Goal: Task Accomplishment & Management: Manage account settings

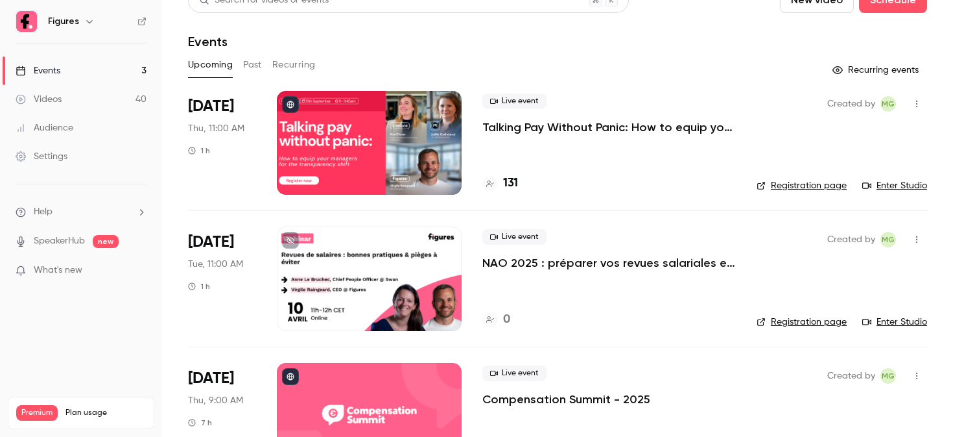
scroll to position [23, 0]
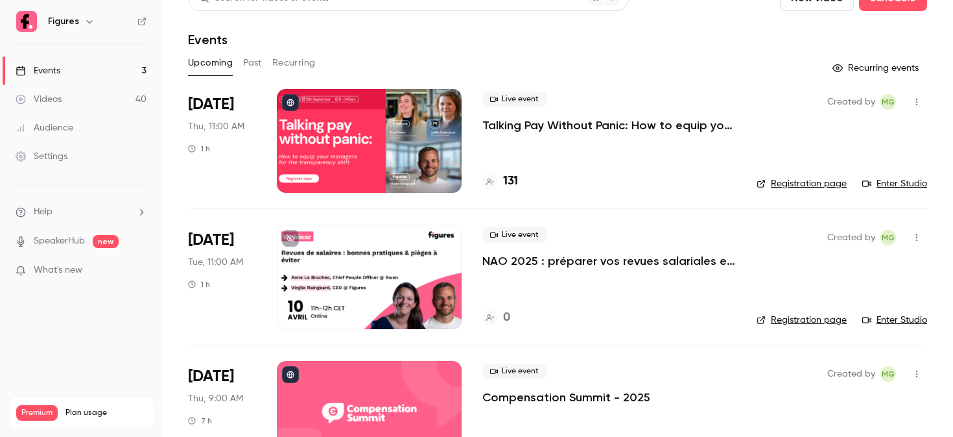
click at [409, 140] on div at bounding box center [369, 141] width 185 height 104
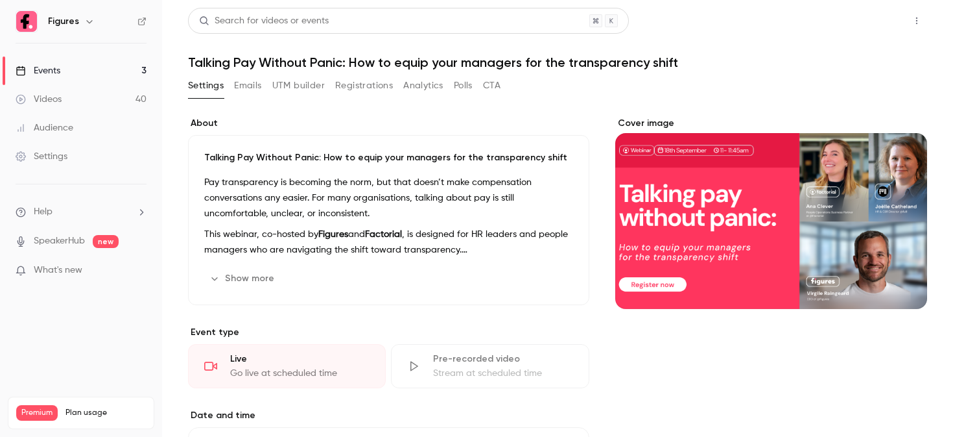
click at [882, 25] on button "Share" at bounding box center [870, 21] width 51 height 26
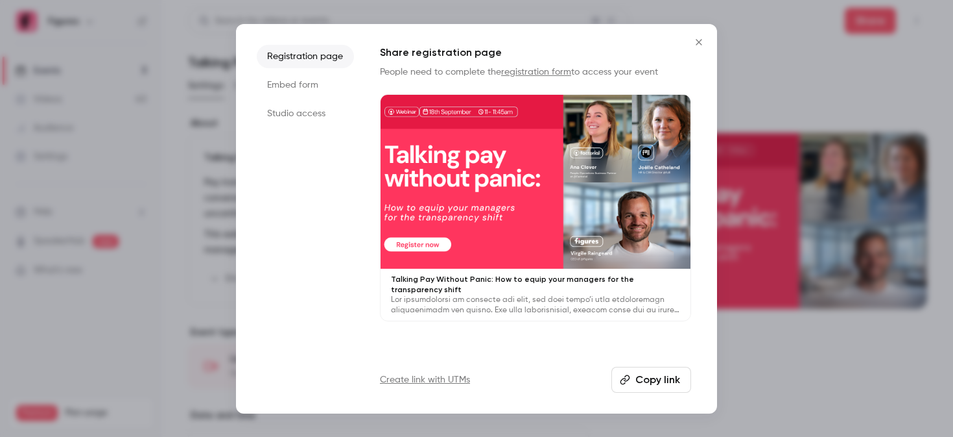
click at [280, 114] on li "Studio access" at bounding box center [305, 113] width 97 height 23
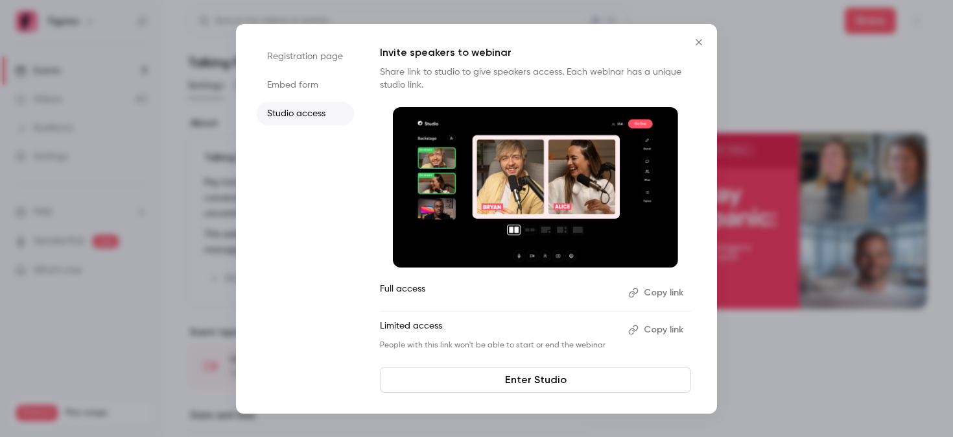
click at [307, 88] on li "Embed form" at bounding box center [305, 84] width 97 height 23
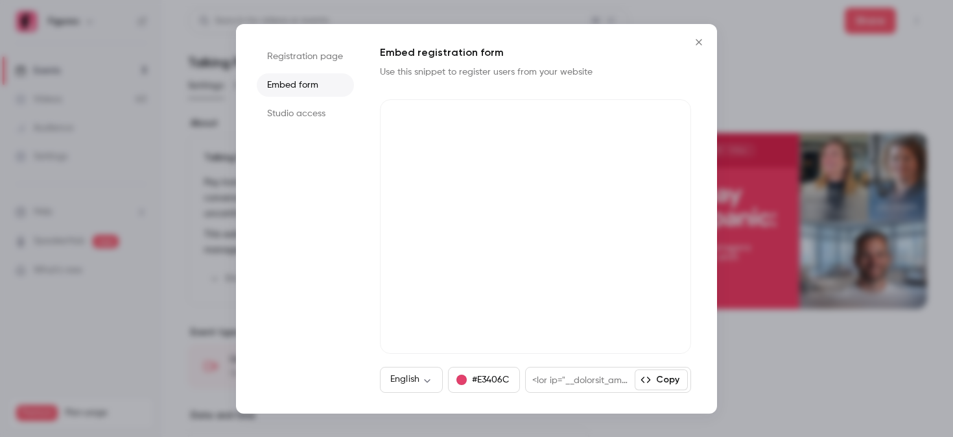
click at [319, 60] on li "Registration page" at bounding box center [305, 56] width 97 height 23
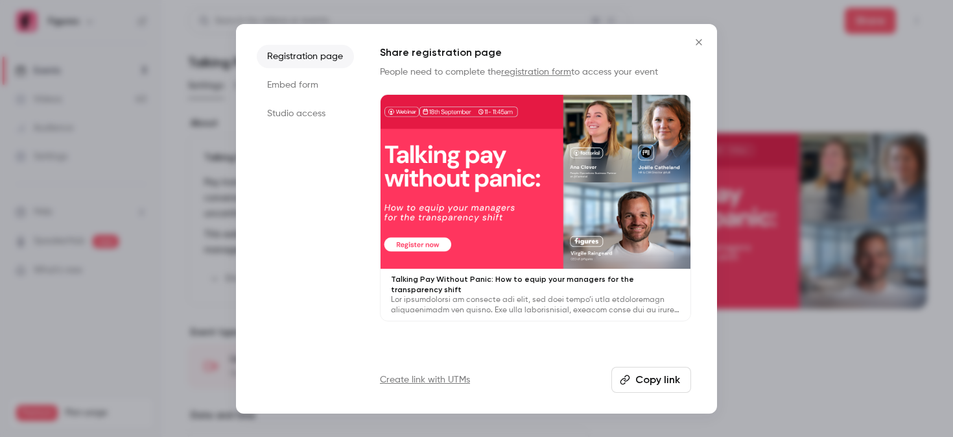
click at [647, 392] on div "Registration page Embed form Studio access Share registration page People need …" at bounding box center [476, 218] width 481 height 389
click at [651, 387] on button "Copy link" at bounding box center [652, 379] width 80 height 26
click at [702, 40] on icon "Close" at bounding box center [699, 42] width 16 height 10
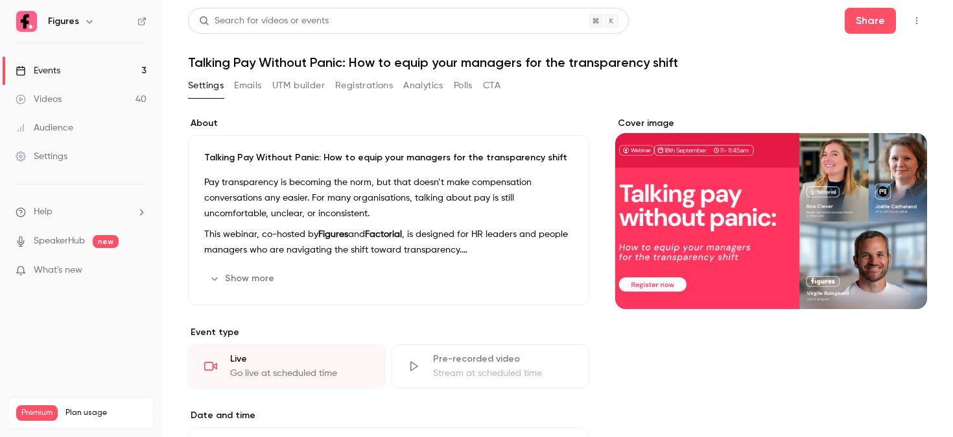
click at [85, 59] on link "Events 3" at bounding box center [81, 70] width 162 height 29
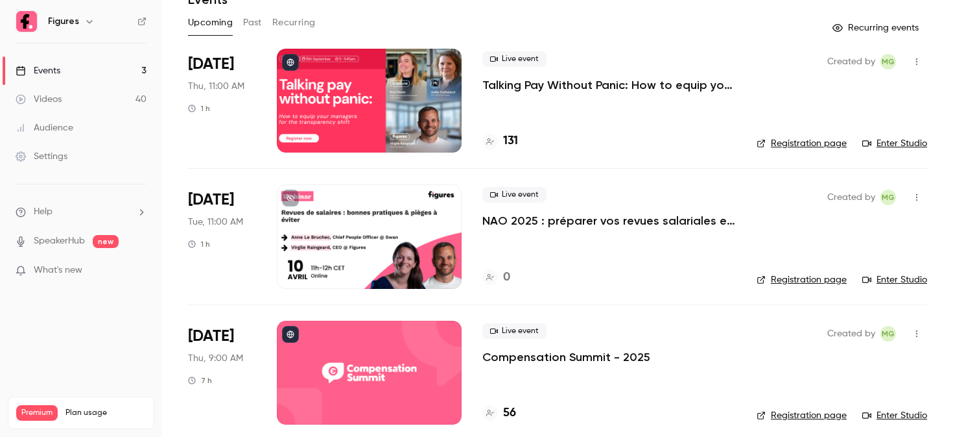
scroll to position [74, 0]
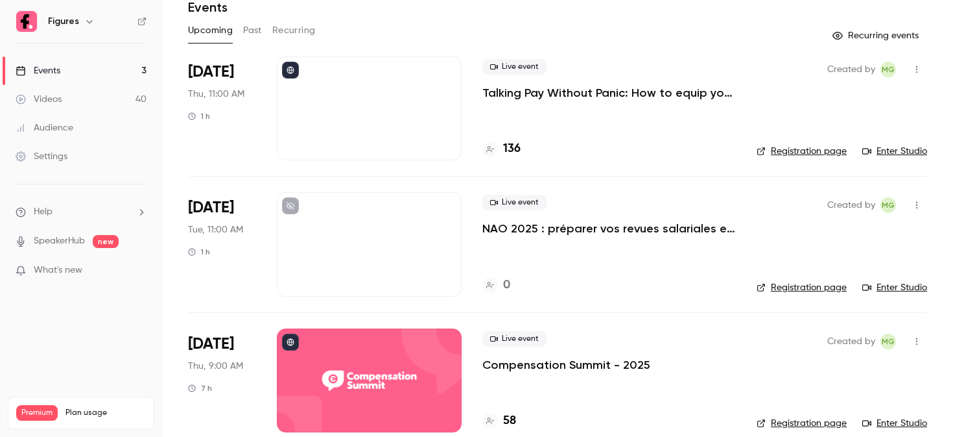
scroll to position [74, 0]
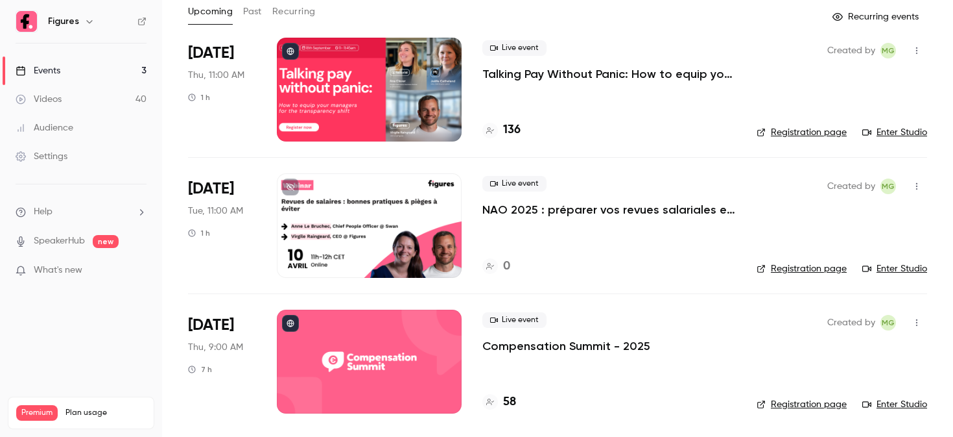
click at [370, 353] on div at bounding box center [369, 361] width 185 height 104
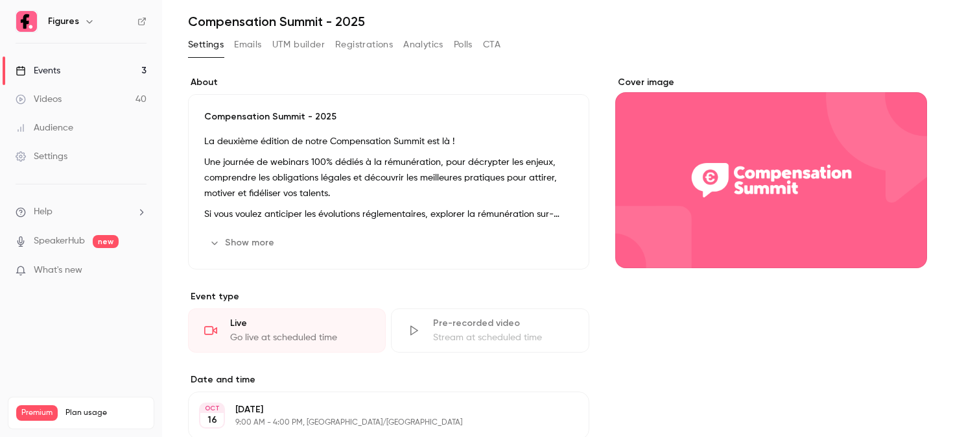
scroll to position [60, 0]
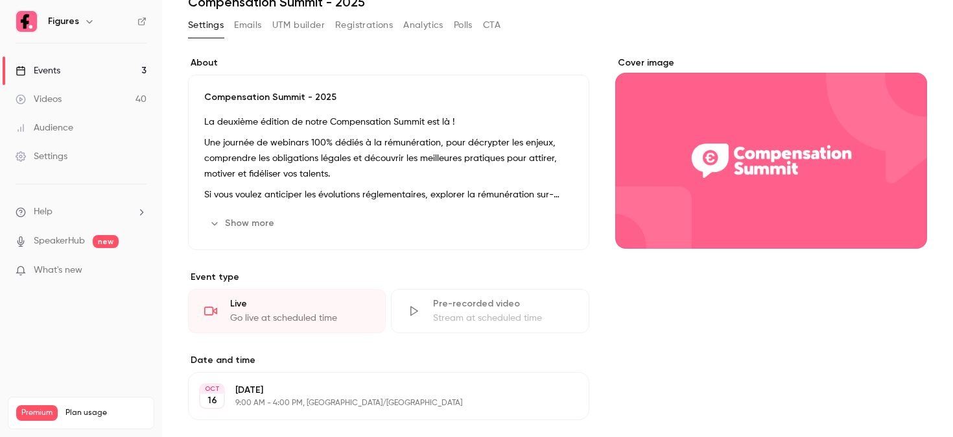
click at [258, 220] on button "Show more" at bounding box center [243, 223] width 78 height 21
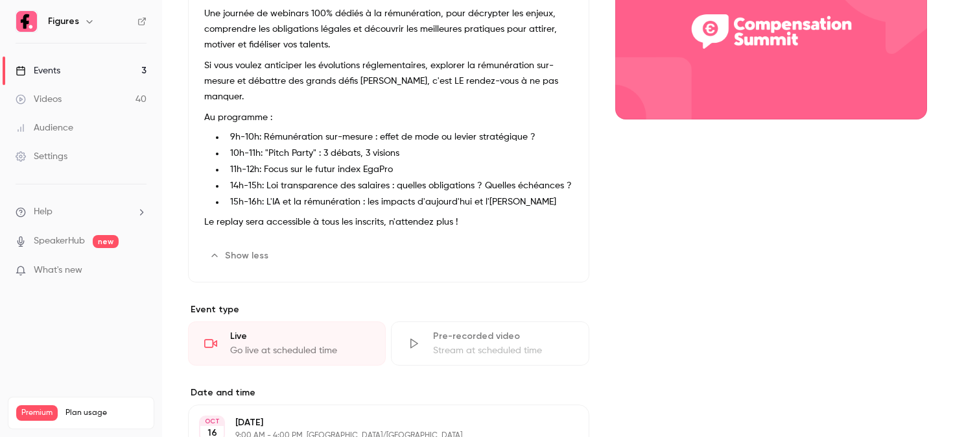
scroll to position [0, 0]
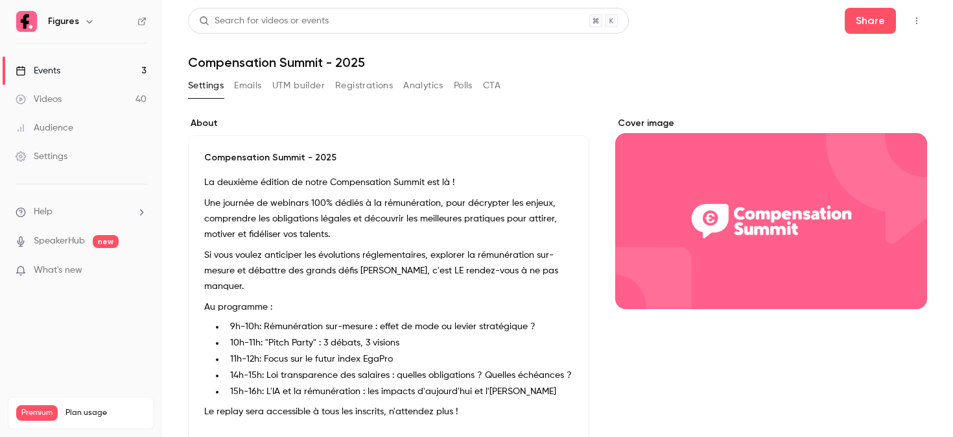
click at [345, 83] on button "Registrations" at bounding box center [364, 85] width 58 height 21
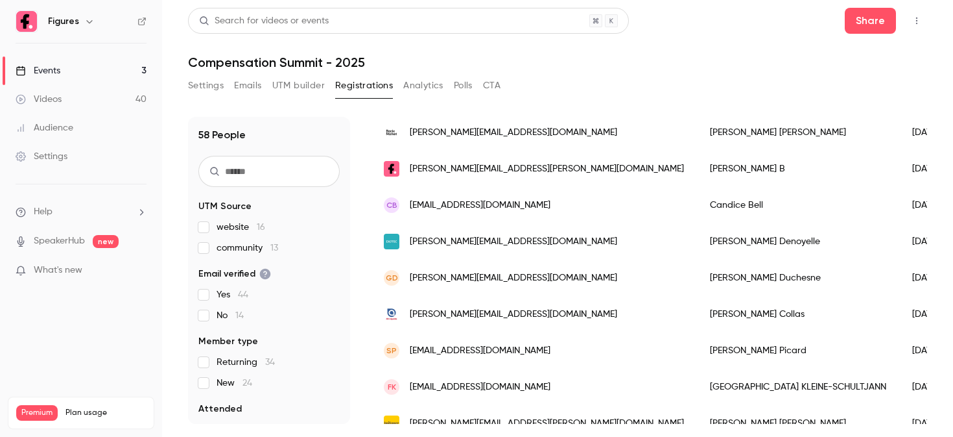
scroll to position [921, 0]
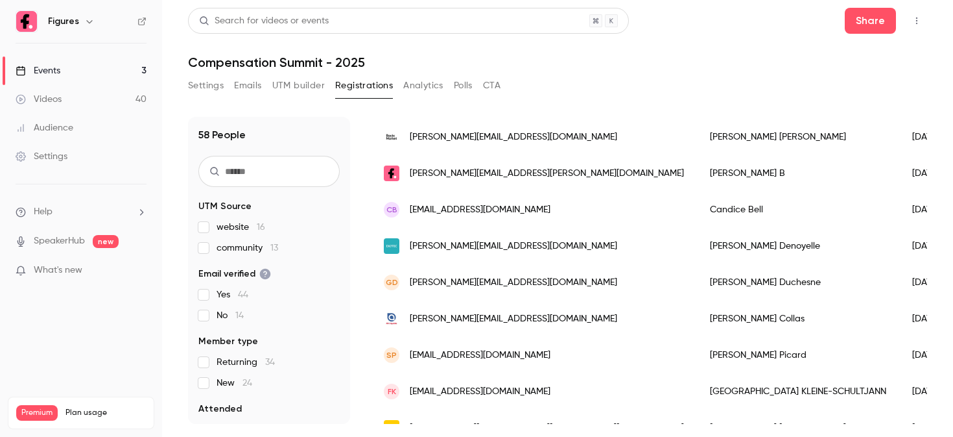
click at [272, 162] on input "text" at bounding box center [268, 171] width 141 height 31
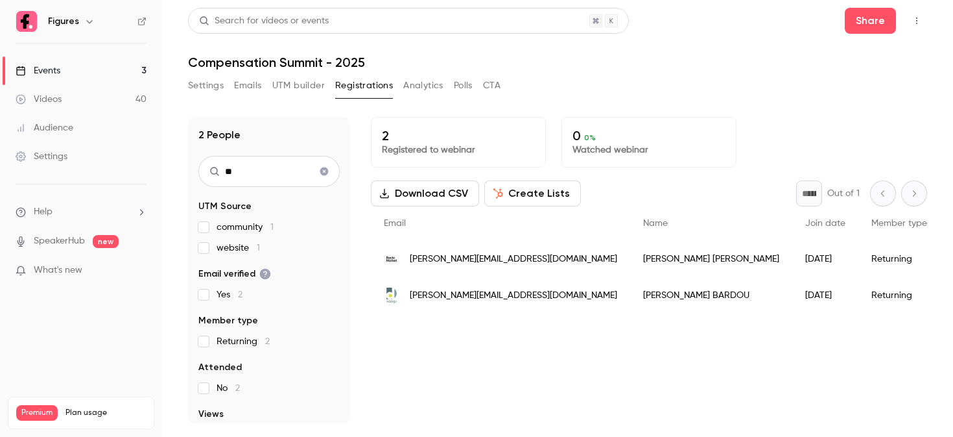
scroll to position [0, 0]
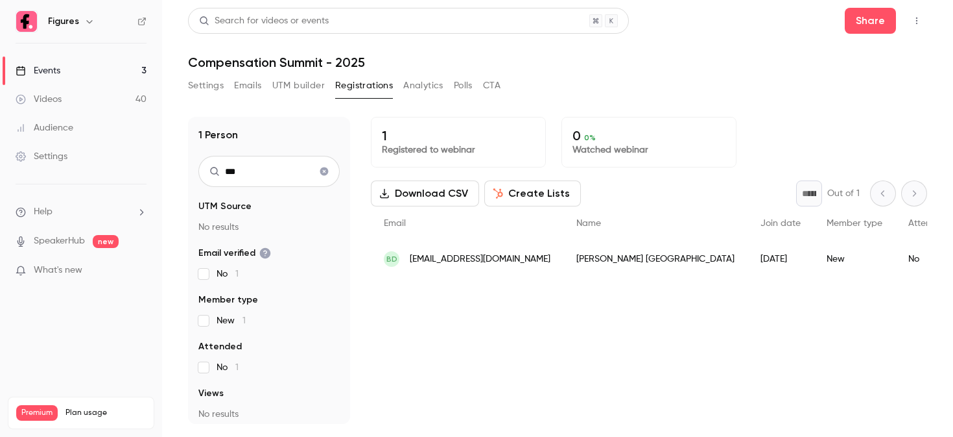
type input "***"
click at [462, 259] on span "bdelville@wekaservices.fr" at bounding box center [480, 259] width 141 height 14
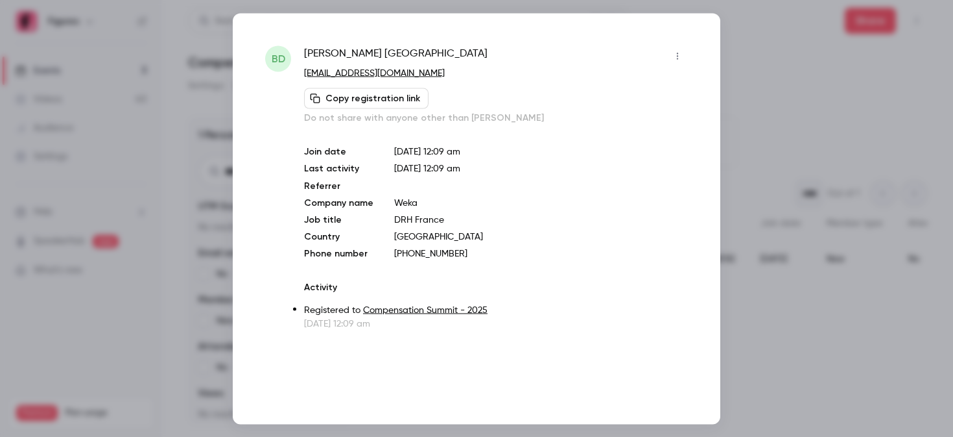
click at [771, 131] on div at bounding box center [476, 218] width 953 height 437
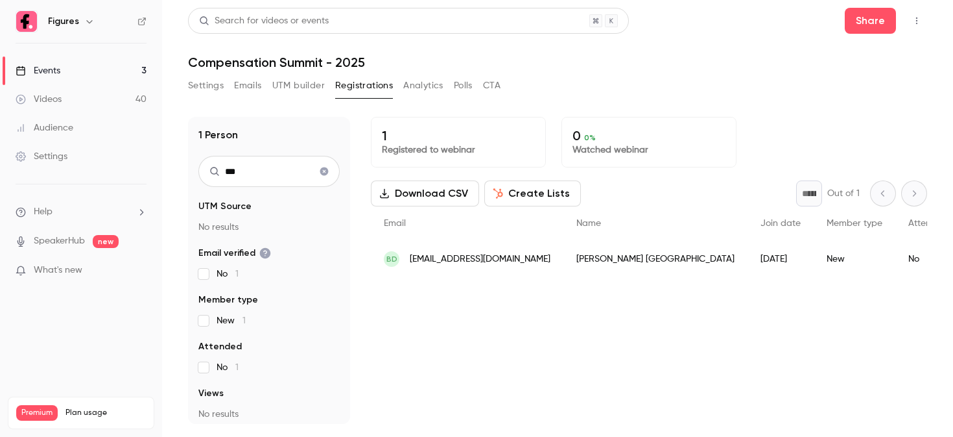
click at [210, 94] on button "Settings" at bounding box center [206, 85] width 36 height 21
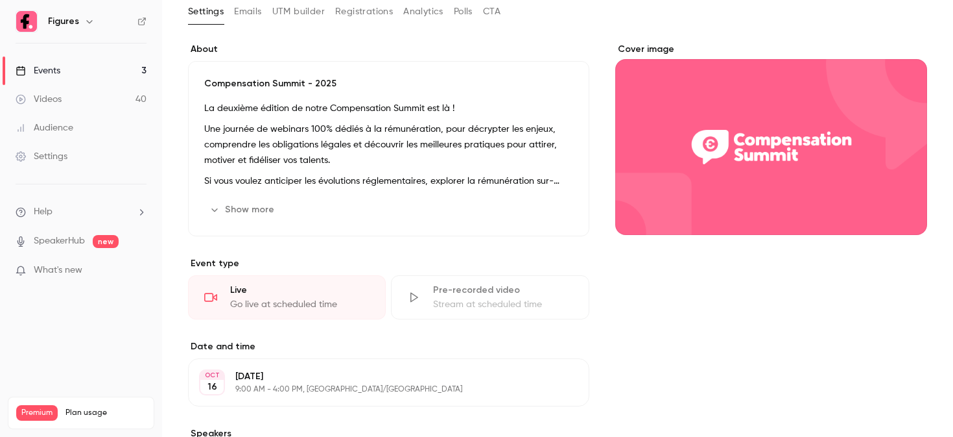
scroll to position [88, 0]
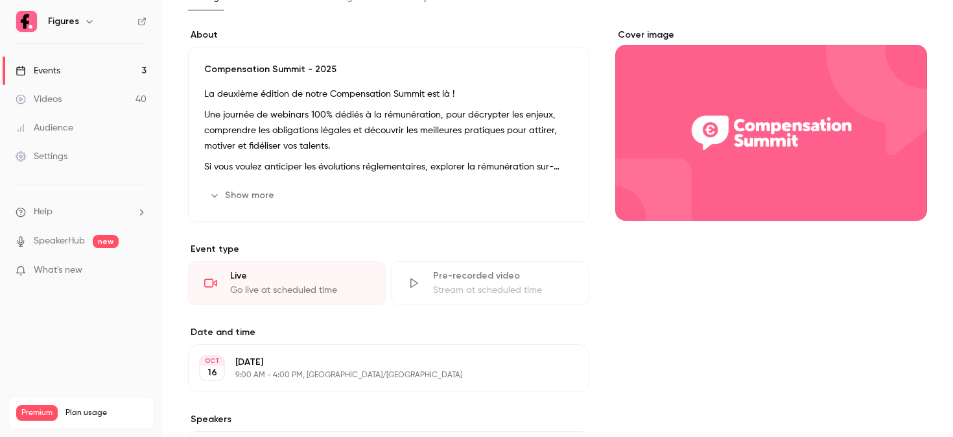
click at [249, 193] on button "Show more" at bounding box center [243, 195] width 78 height 21
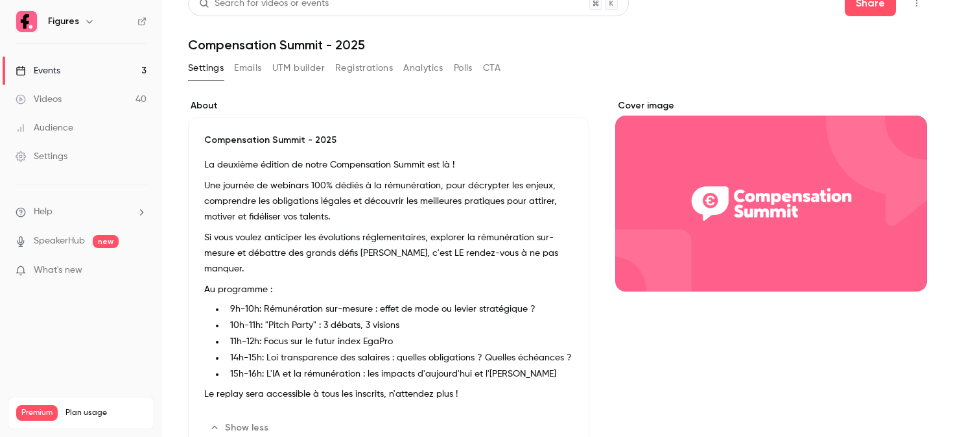
scroll to position [0, 0]
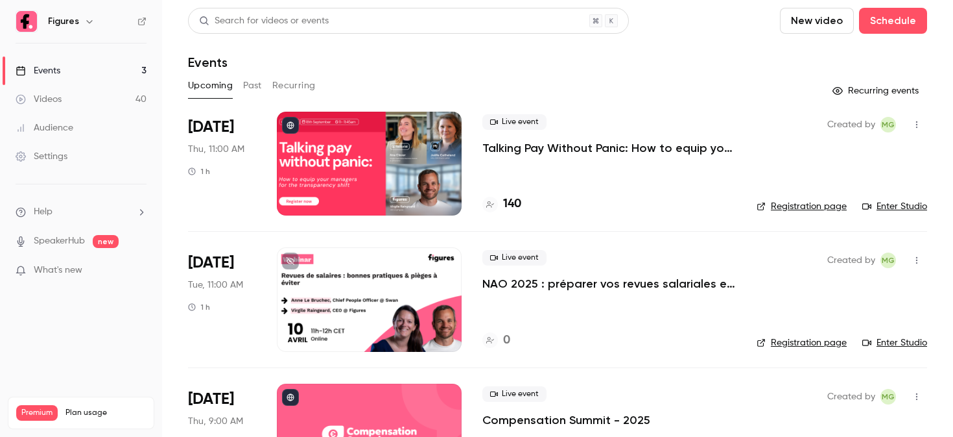
scroll to position [74, 0]
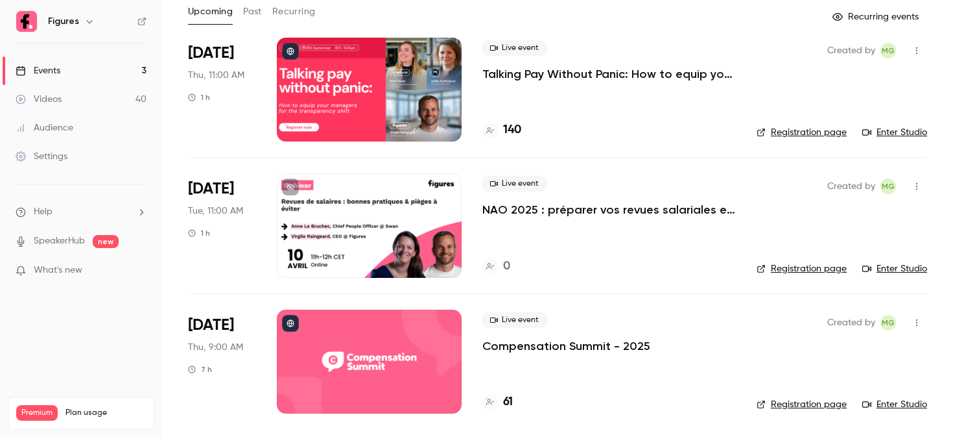
click at [360, 326] on div at bounding box center [369, 361] width 185 height 104
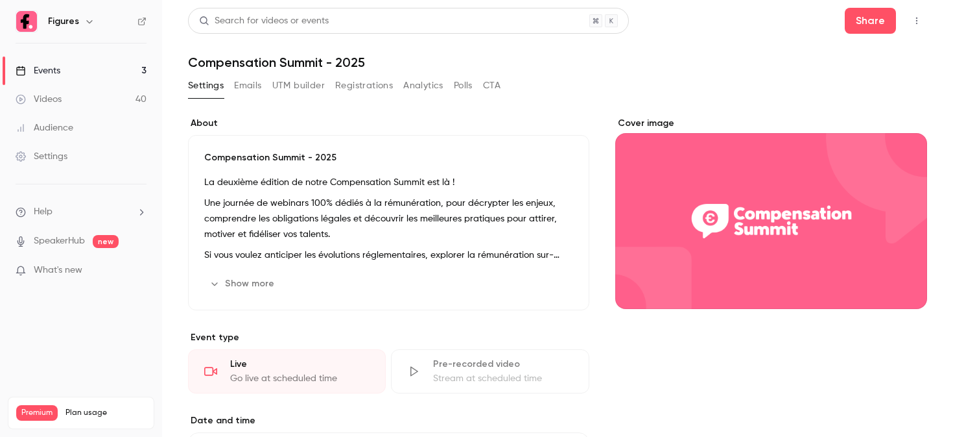
click at [342, 86] on button "Registrations" at bounding box center [364, 85] width 58 height 21
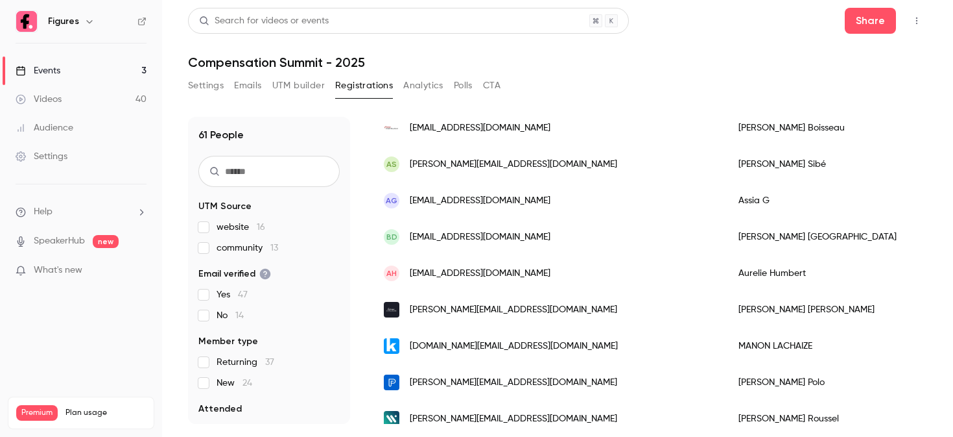
scroll to position [423, 0]
click at [492, 206] on span "tosvivi@hotmail.com" at bounding box center [480, 200] width 141 height 14
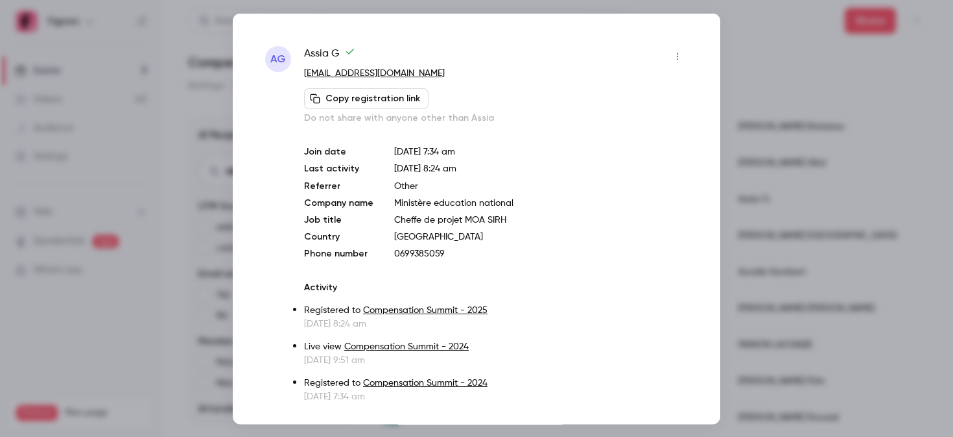
click at [748, 67] on div at bounding box center [476, 218] width 953 height 437
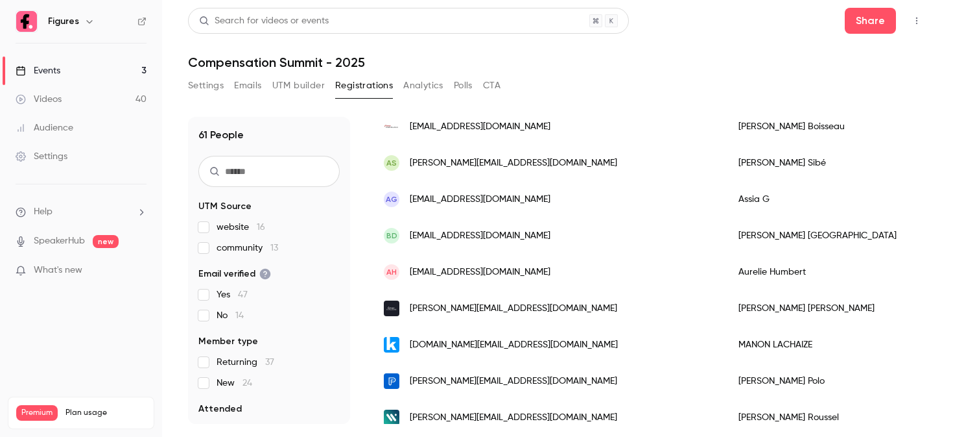
click at [506, 221] on div "BD bdelville@wekaservices.fr" at bounding box center [548, 235] width 355 height 36
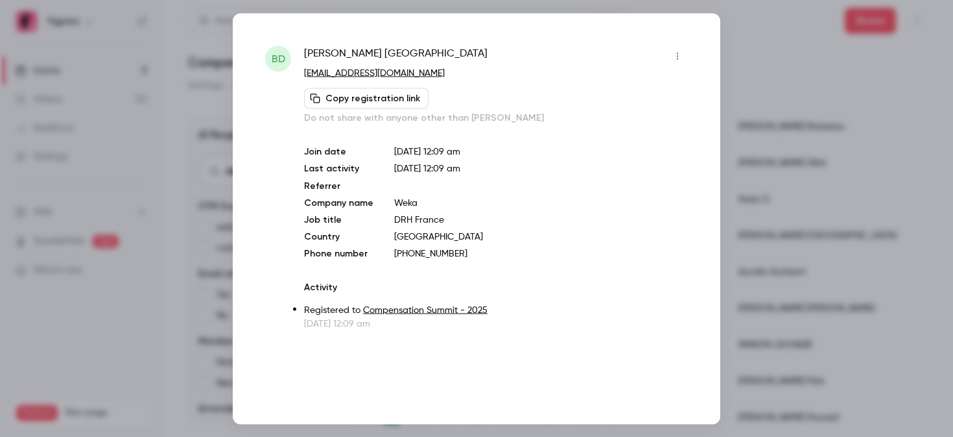
click at [796, 162] on div at bounding box center [476, 218] width 953 height 437
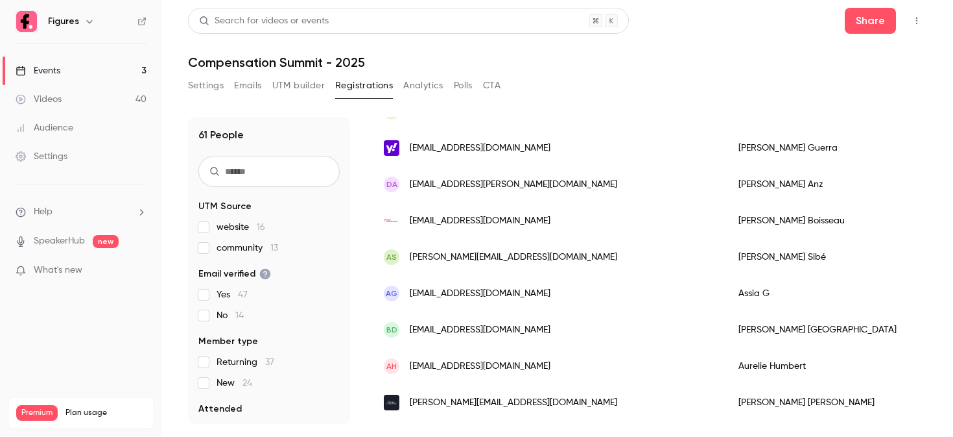
scroll to position [267, 0]
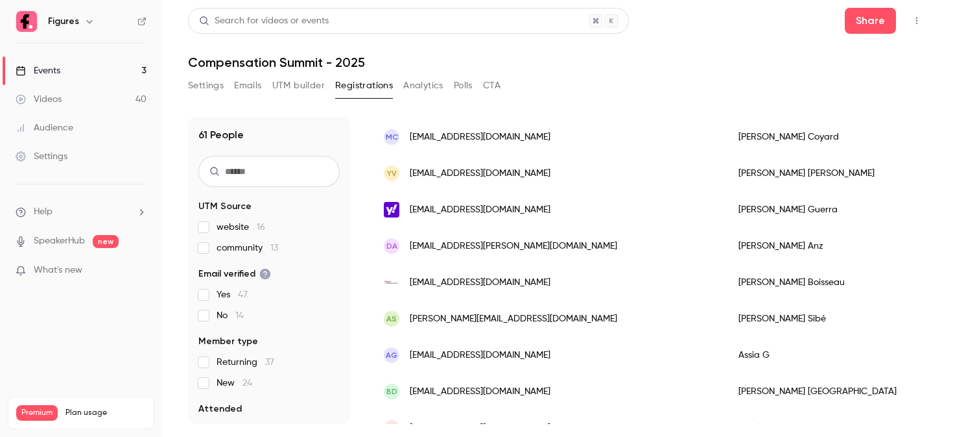
click at [496, 165] on div "YV yannickvdby@gmail.com" at bounding box center [548, 173] width 355 height 36
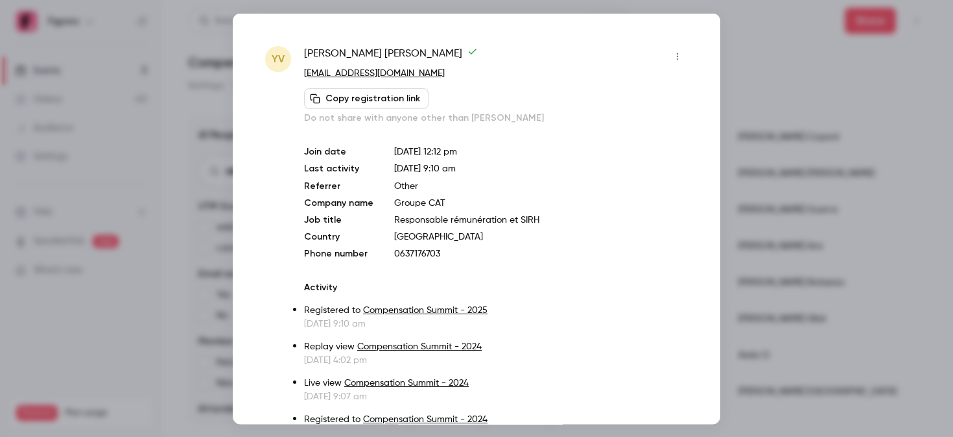
drag, startPoint x: 305, startPoint y: 48, endPoint x: 438, endPoint y: 47, distance: 133.0
click at [438, 47] on div "Yannick Van Den Berghe" at bounding box center [496, 55] width 384 height 21
copy span "Yannick Van Den Berghe"
click at [740, 162] on div at bounding box center [476, 218] width 953 height 437
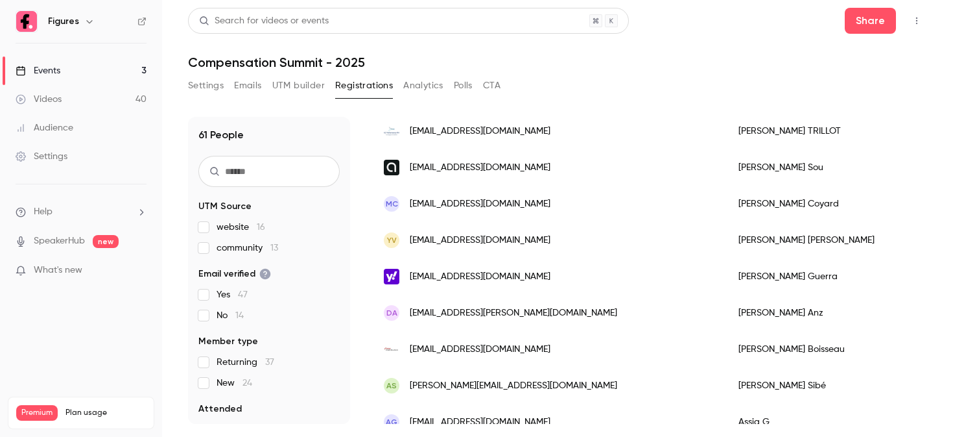
scroll to position [173, 0]
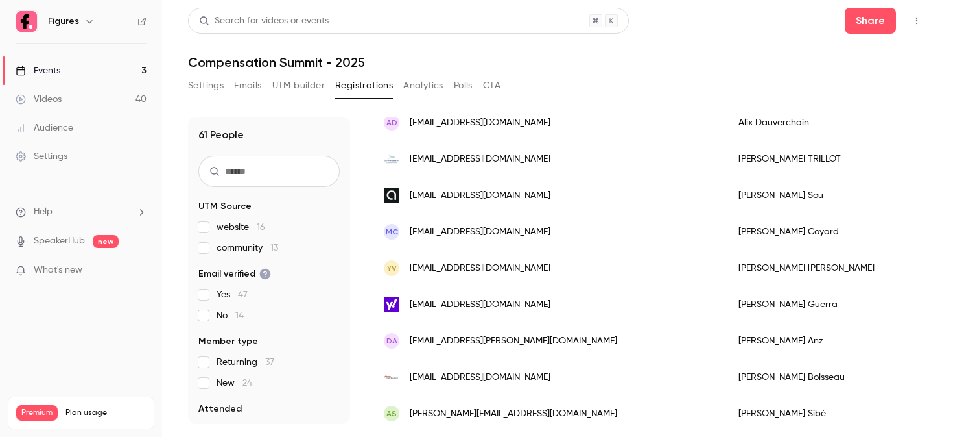
click at [462, 227] on span "magalicoyard@gmail.com" at bounding box center [480, 232] width 141 height 14
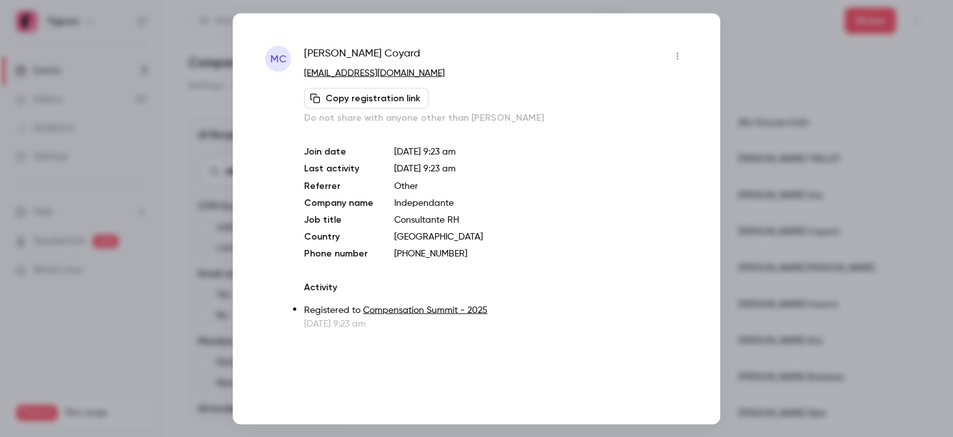
click at [775, 149] on div at bounding box center [476, 218] width 953 height 437
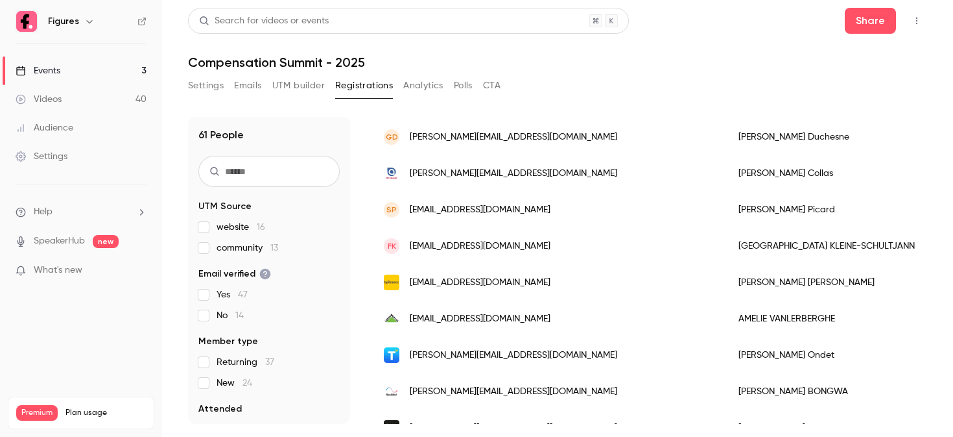
scroll to position [1168, 0]
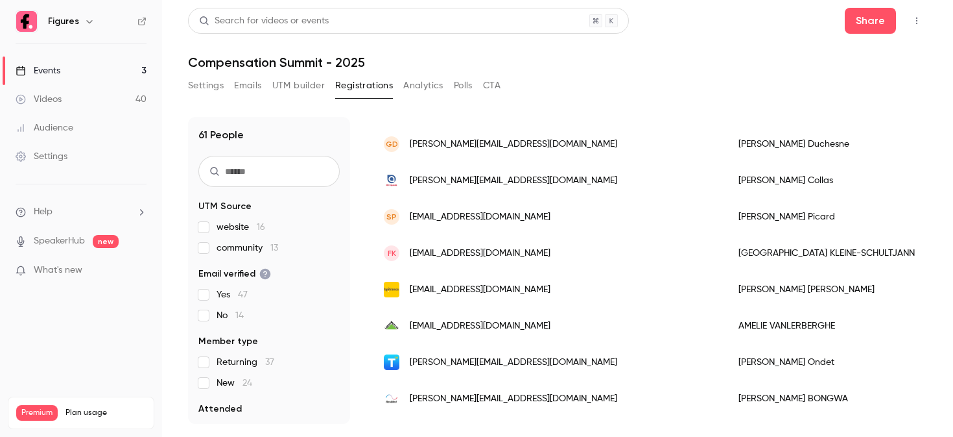
click at [537, 223] on div "SP sophie.picard234@gmail.com" at bounding box center [548, 216] width 355 height 36
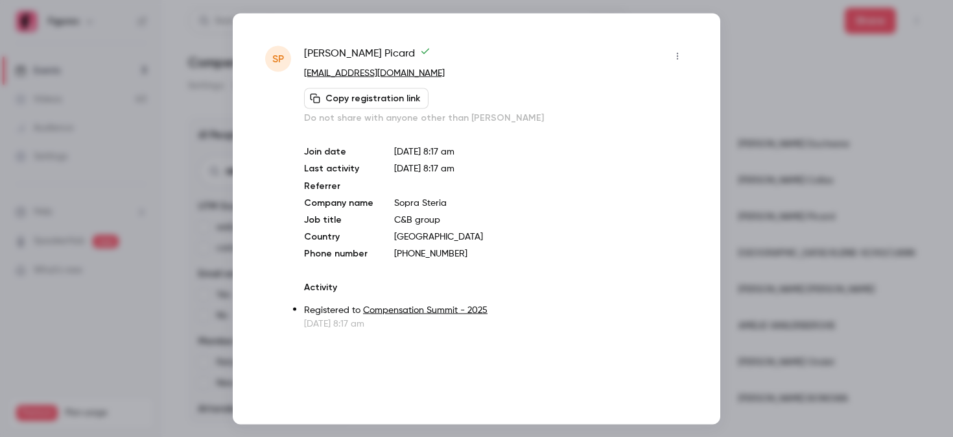
click at [780, 174] on div at bounding box center [476, 218] width 953 height 437
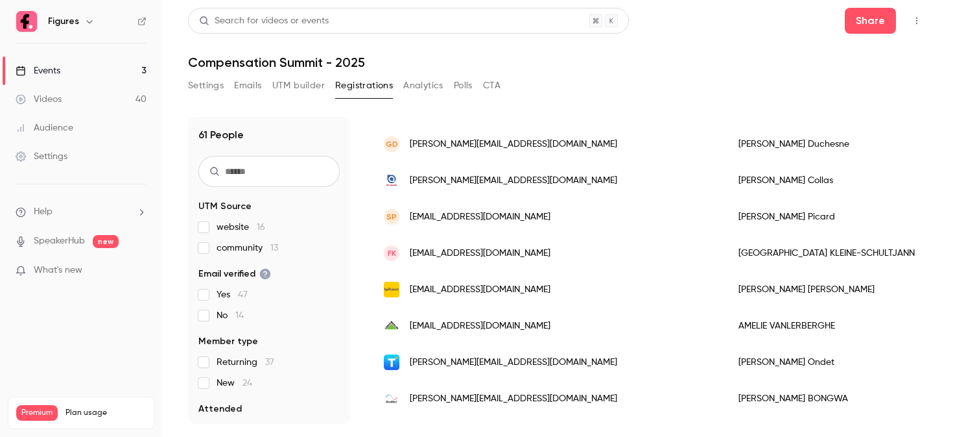
click at [528, 211] on span "sophie.picard234@gmail.com" at bounding box center [480, 217] width 141 height 14
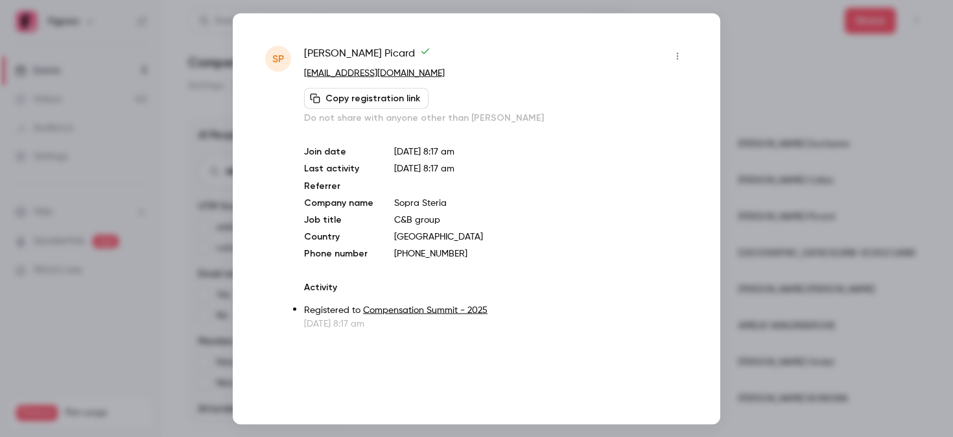
click at [881, 226] on div at bounding box center [476, 218] width 953 height 437
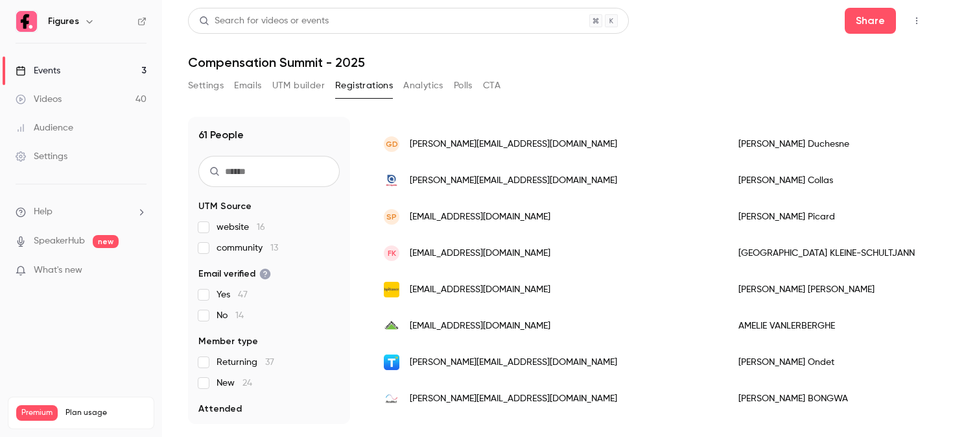
click at [524, 213] on span "sophie.picard234@gmail.com" at bounding box center [480, 217] width 141 height 14
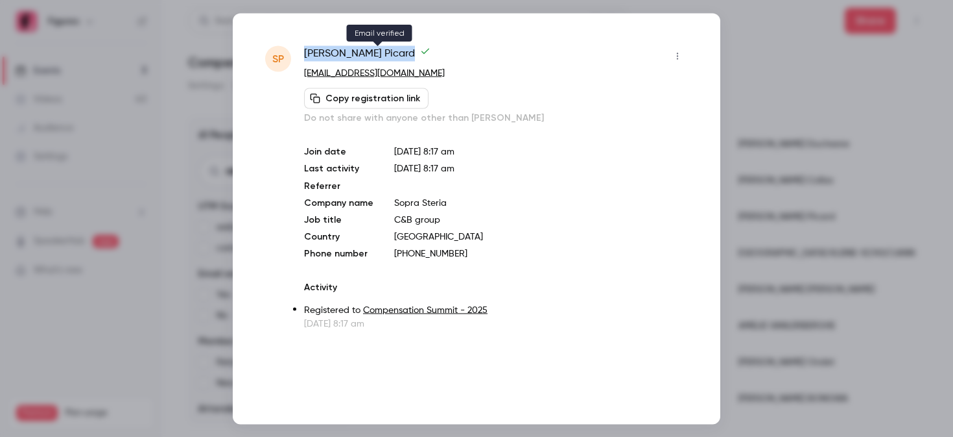
drag, startPoint x: 370, startPoint y: 44, endPoint x: 374, endPoint y: 55, distance: 11.7
click at [374, 55] on div "SP Sophie Picard sophie.picard234@gmail.com Copy registration link Do not share…" at bounding box center [477, 218] width 488 height 411
copy span "Sophie Picard"
click at [745, 152] on div at bounding box center [476, 218] width 953 height 437
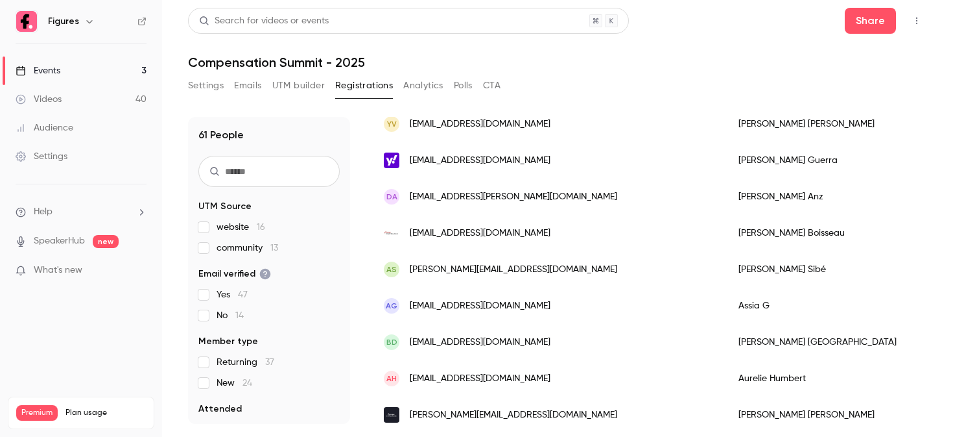
scroll to position [291, 0]
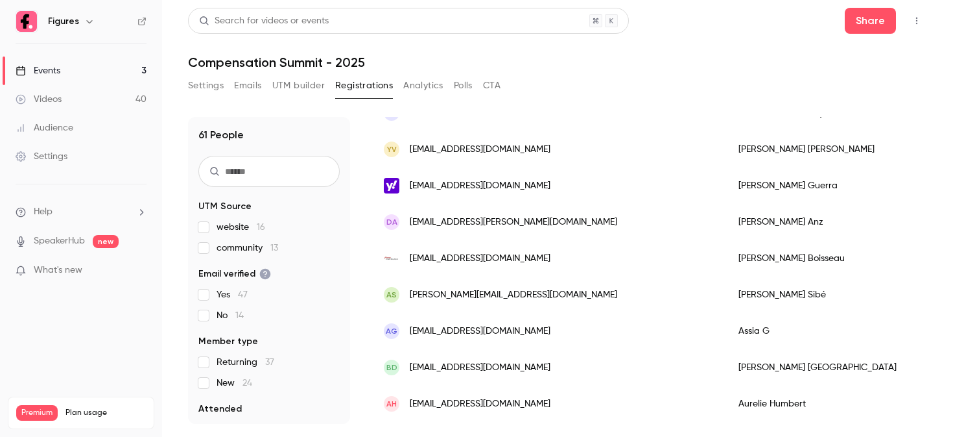
click at [486, 335] on span "tosvivi@hotmail.com" at bounding box center [480, 331] width 141 height 14
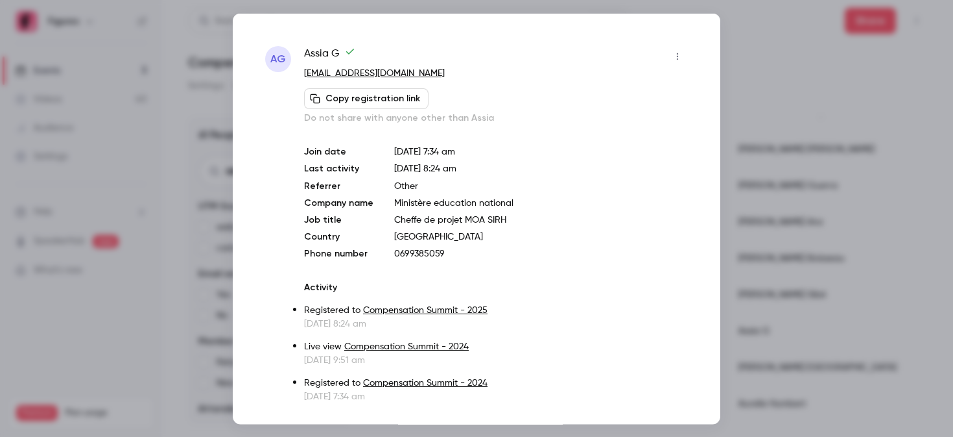
click at [811, 222] on div at bounding box center [476, 218] width 953 height 437
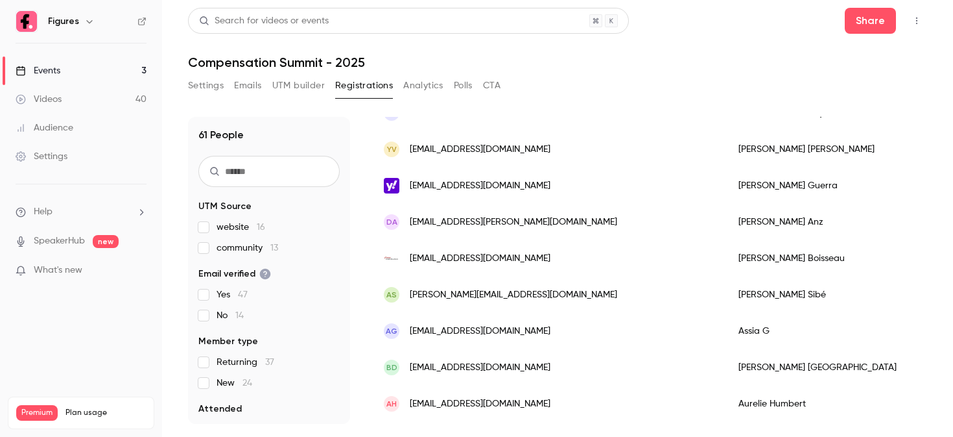
click at [492, 371] on span "bdelville@wekaservices.fr" at bounding box center [480, 368] width 141 height 14
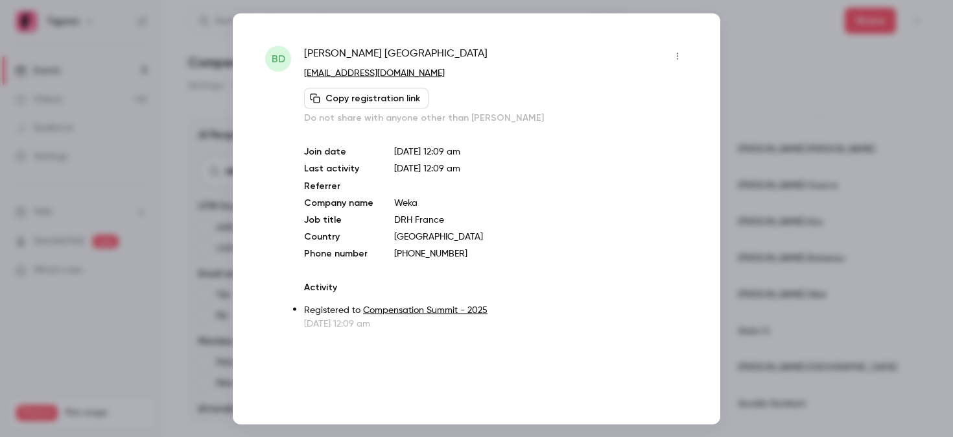
click at [813, 189] on div at bounding box center [476, 218] width 953 height 437
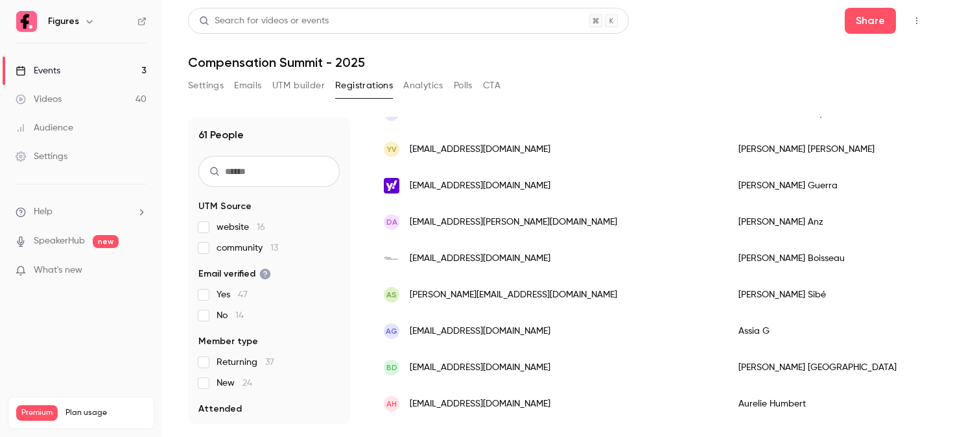
click at [492, 366] on span "bdelville@wekaservices.fr" at bounding box center [480, 368] width 141 height 14
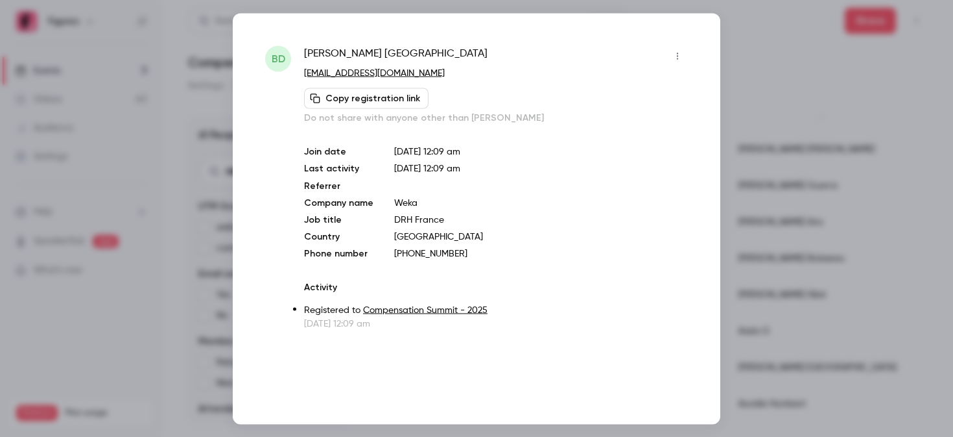
click at [820, 160] on div at bounding box center [476, 218] width 953 height 437
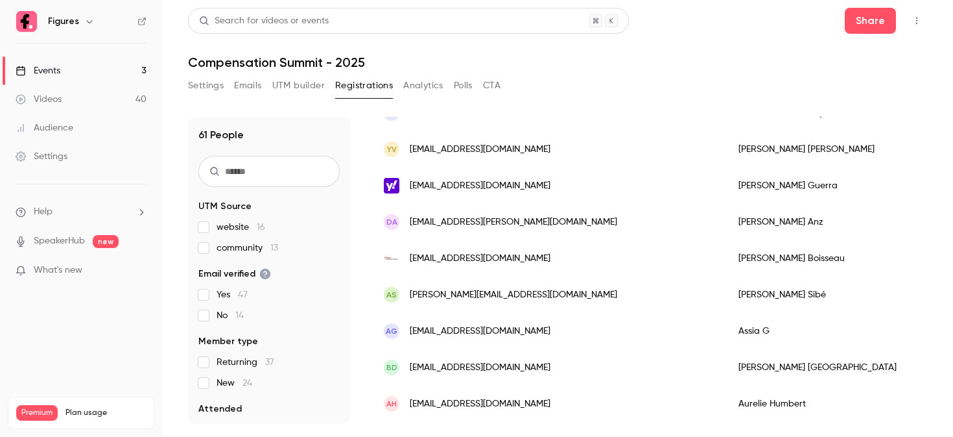
click at [513, 219] on span "anzangossoue.deborah@gmail.com" at bounding box center [514, 222] width 208 height 14
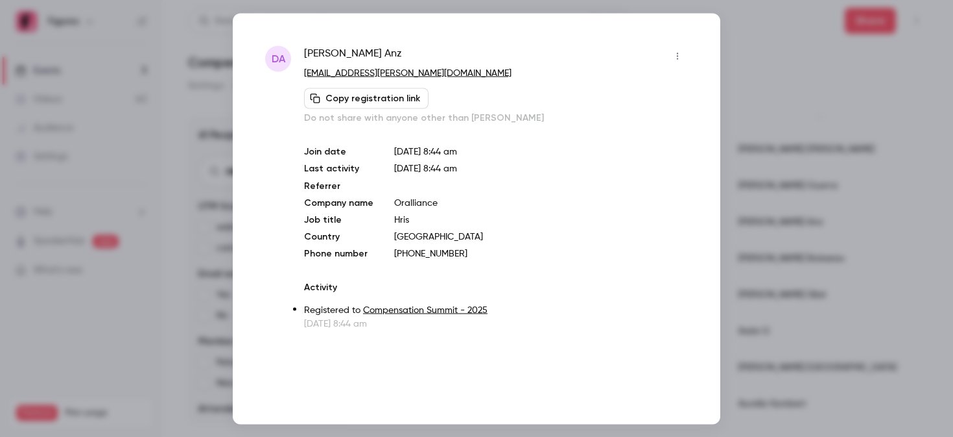
click at [826, 165] on div at bounding box center [476, 218] width 953 height 437
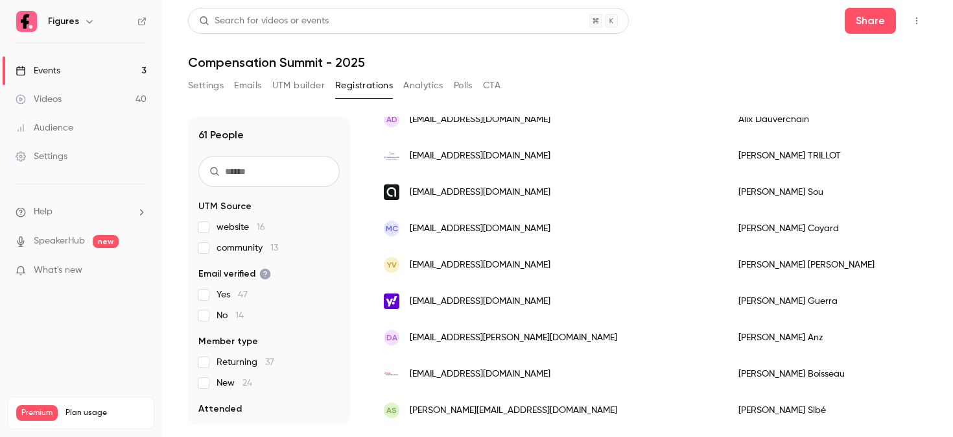
scroll to position [117, 0]
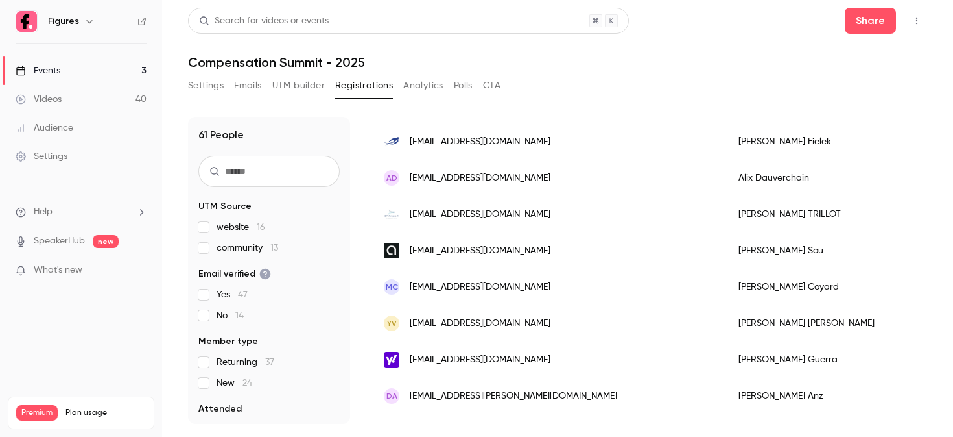
click at [514, 219] on span "dtrillot@a2performancerh.fr" at bounding box center [480, 215] width 141 height 14
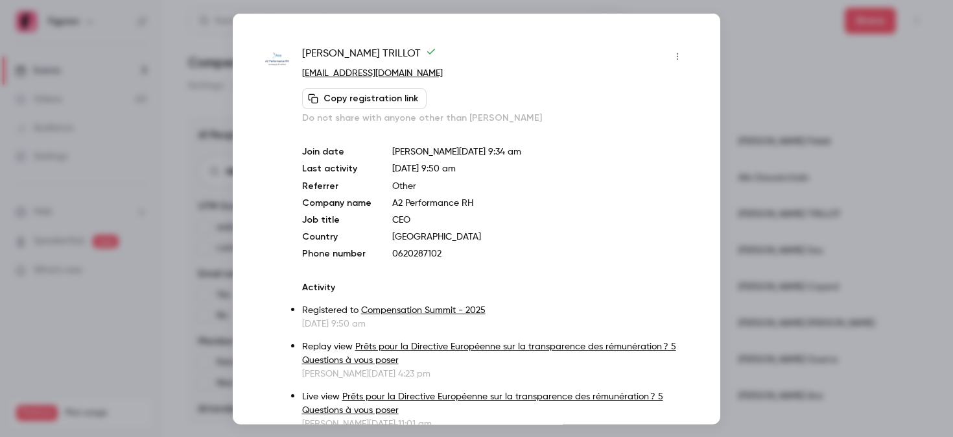
click at [854, 193] on div at bounding box center [476, 218] width 953 height 437
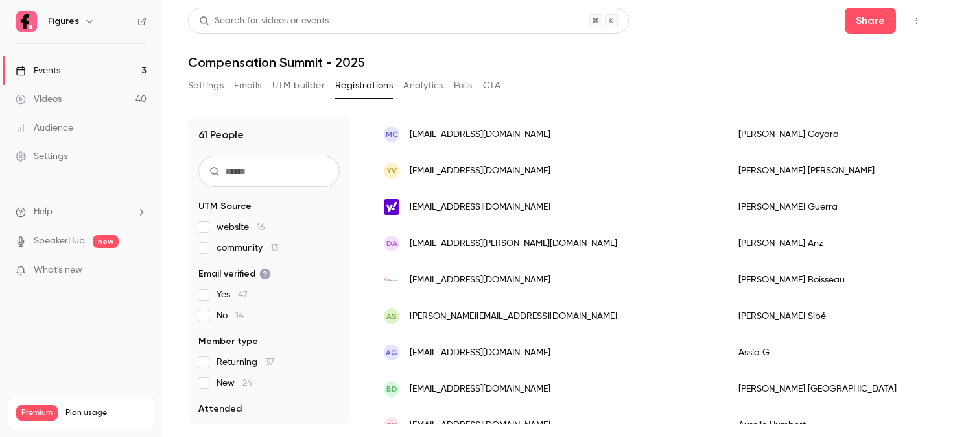
scroll to position [287, 0]
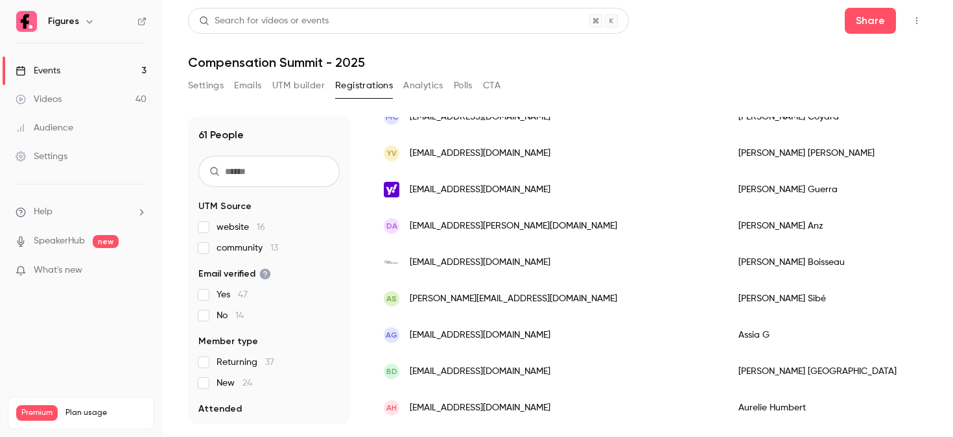
click at [525, 152] on div "YV yannickvdby@gmail.com" at bounding box center [548, 153] width 355 height 36
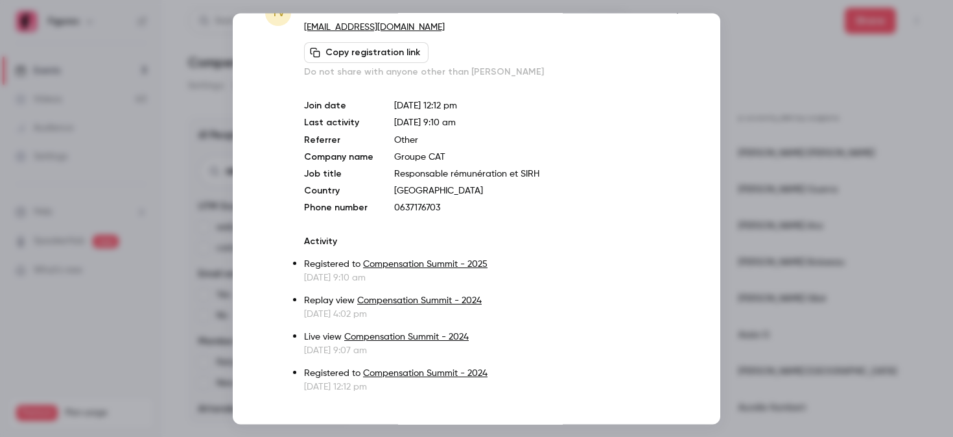
scroll to position [0, 0]
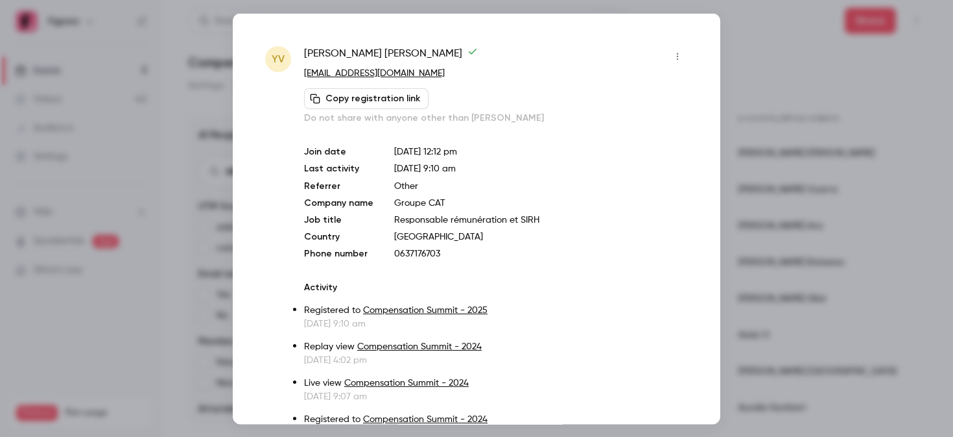
drag, startPoint x: 418, startPoint y: 51, endPoint x: 295, endPoint y: 51, distance: 123.2
click at [295, 51] on div "YV Yannick Van Den Berghe yannickvdby@gmail.com Copy registration link Do not s…" at bounding box center [476, 241] width 423 height 393
copy div "Yannick Van Den Berghe"
click at [768, 145] on div at bounding box center [476, 218] width 953 height 437
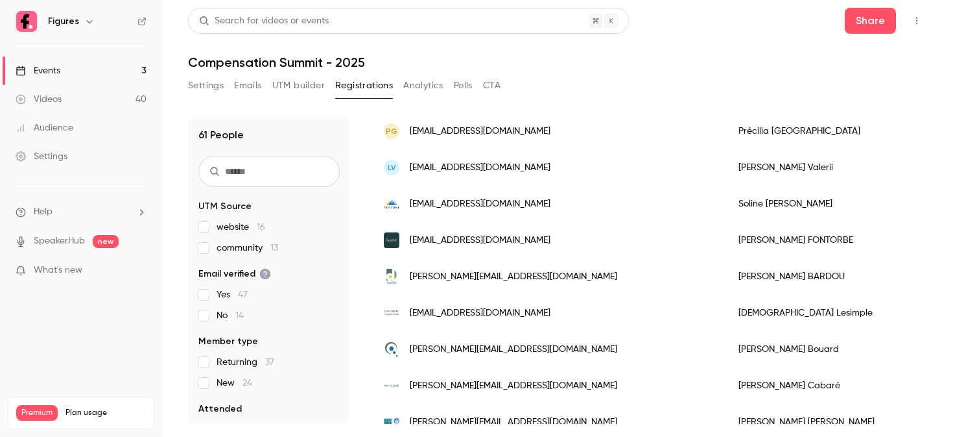
scroll to position [1614, 0]
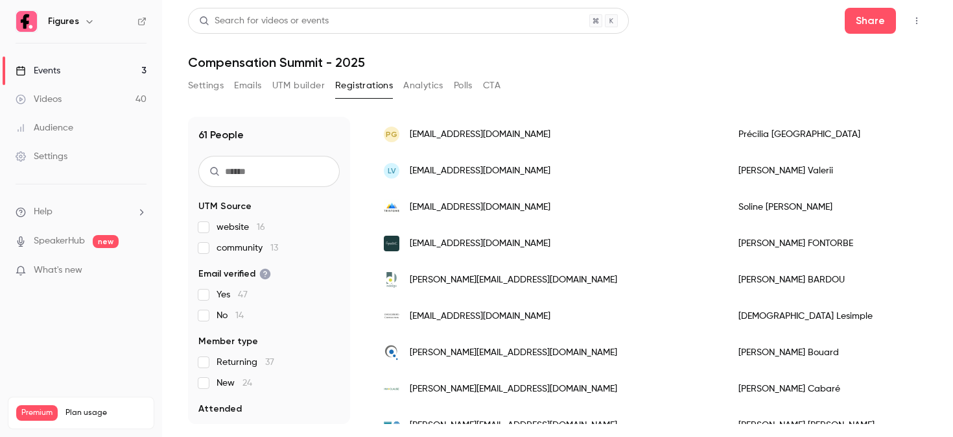
click at [477, 311] on span "christian.lesimple@engelsberg-consulting.com" at bounding box center [480, 316] width 141 height 14
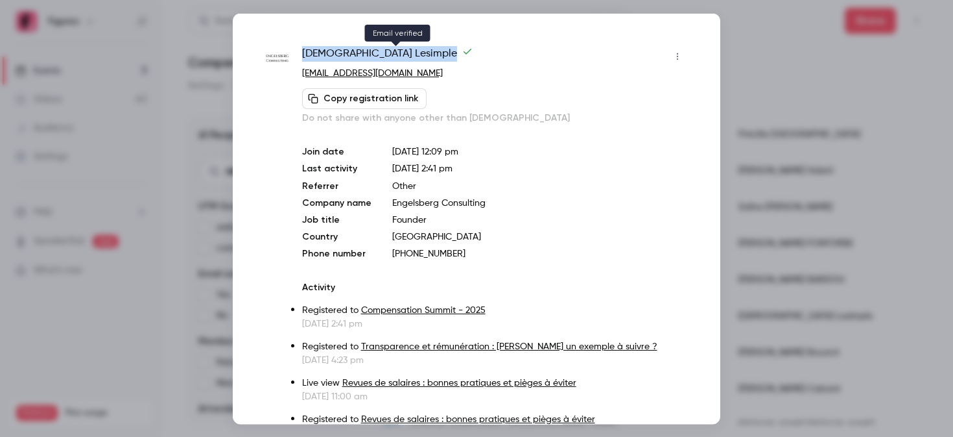
drag, startPoint x: 302, startPoint y: 51, endPoint x: 389, endPoint y: 53, distance: 86.9
click at [389, 53] on span "Christian Lesimple" at bounding box center [387, 55] width 171 height 21
copy span "Christian Lesimple"
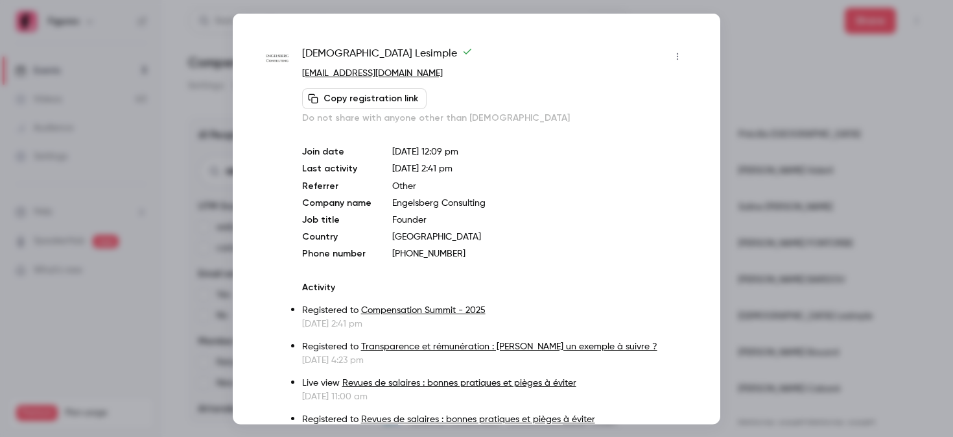
click at [802, 215] on div at bounding box center [476, 218] width 953 height 437
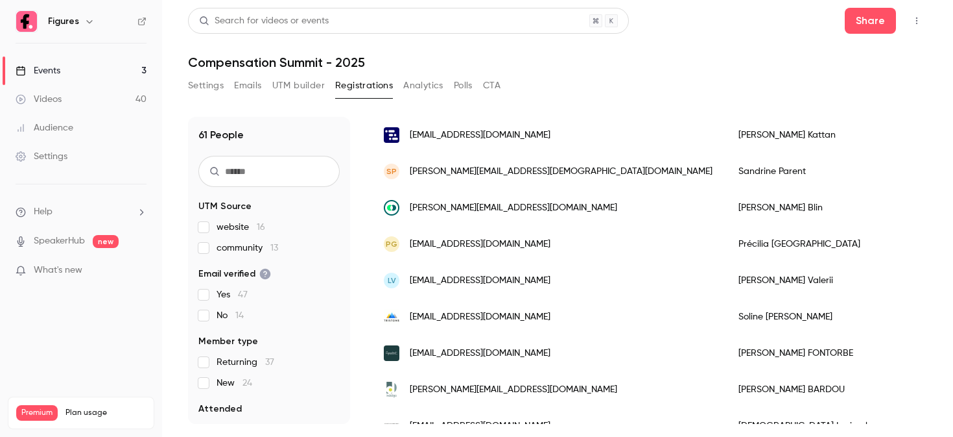
scroll to position [1493, 0]
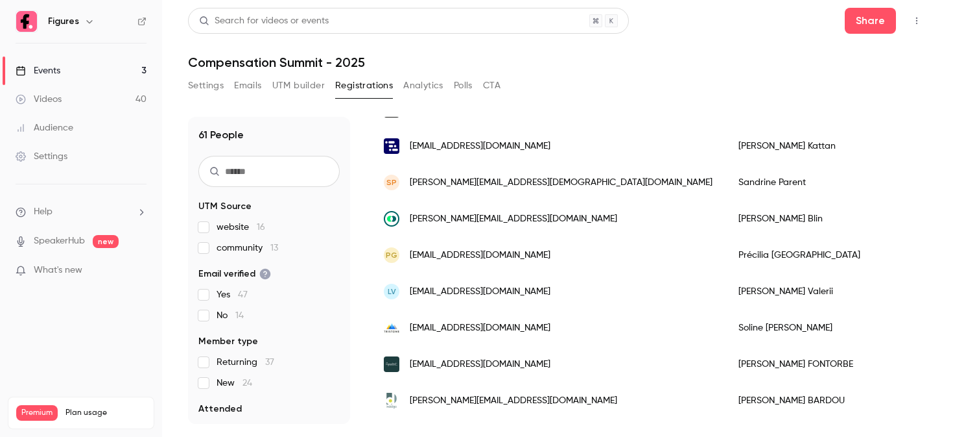
click at [446, 241] on div "PG pgermany@groupe-fila.com" at bounding box center [548, 255] width 355 height 36
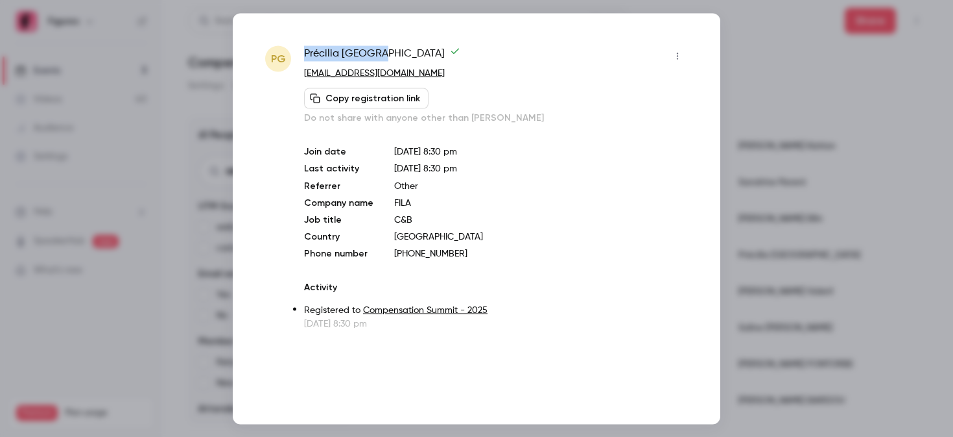
drag, startPoint x: 304, startPoint y: 48, endPoint x: 409, endPoint y: 48, distance: 104.4
click at [409, 48] on div "Précilia GERMANY" at bounding box center [496, 55] width 384 height 21
copy span "Précilia GERMANY"
click at [763, 191] on div at bounding box center [476, 218] width 953 height 437
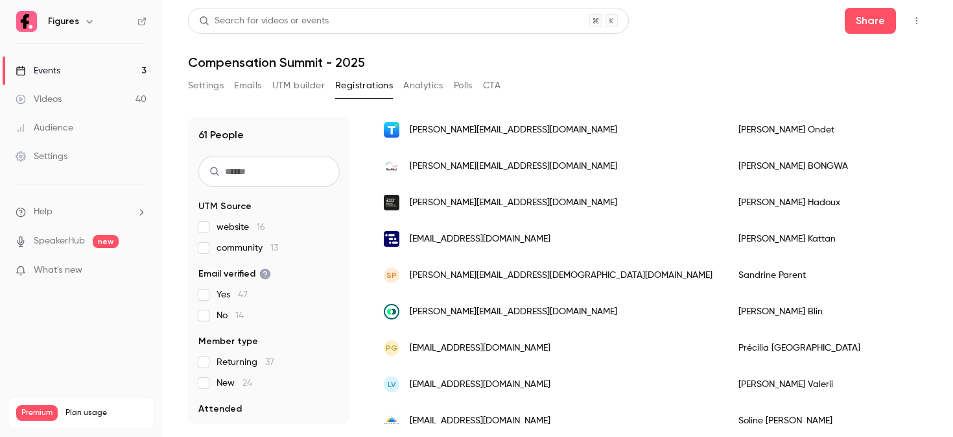
scroll to position [1385, 0]
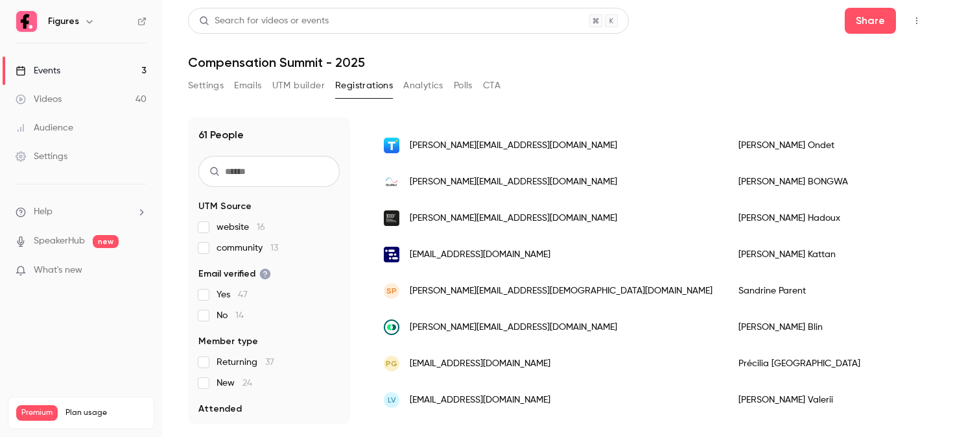
click at [483, 300] on div "SP sandrine.parent76@gmail.com" at bounding box center [548, 290] width 355 height 36
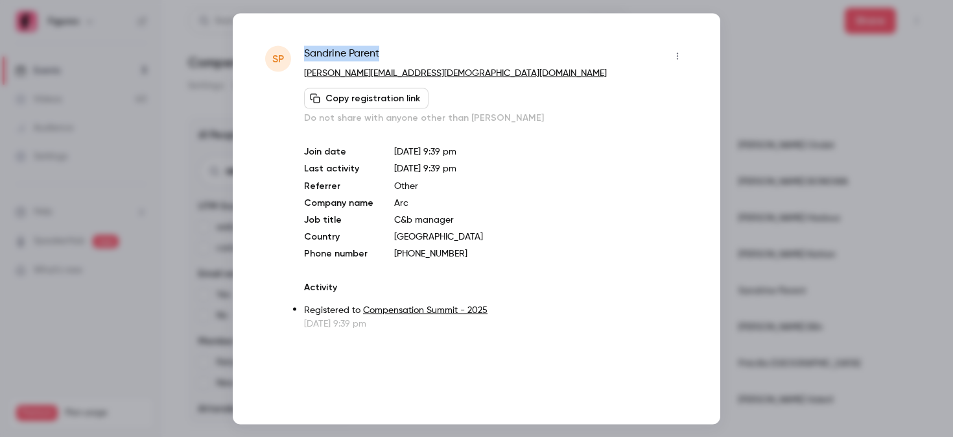
drag, startPoint x: 304, startPoint y: 55, endPoint x: 384, endPoint y: 56, distance: 79.8
click at [384, 56] on div "Sandrine Parent" at bounding box center [496, 55] width 384 height 21
copy span "Sandrine Parent"
click at [763, 94] on div at bounding box center [476, 218] width 953 height 437
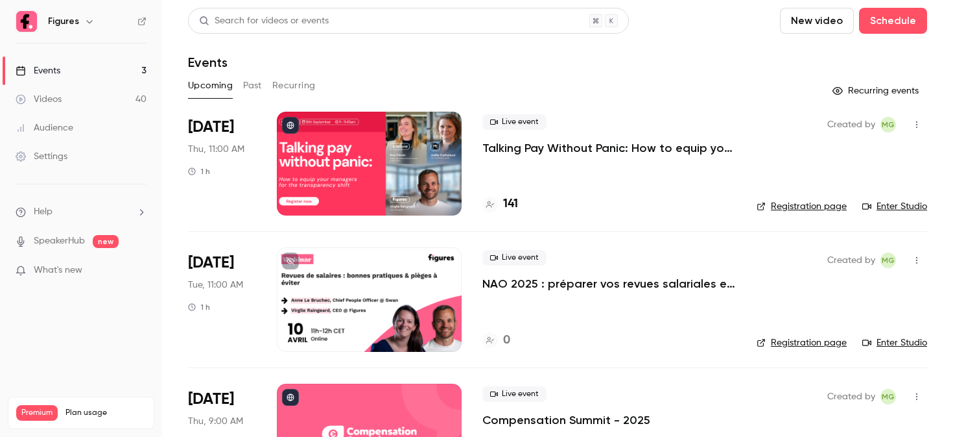
click at [335, 182] on div at bounding box center [369, 164] width 185 height 104
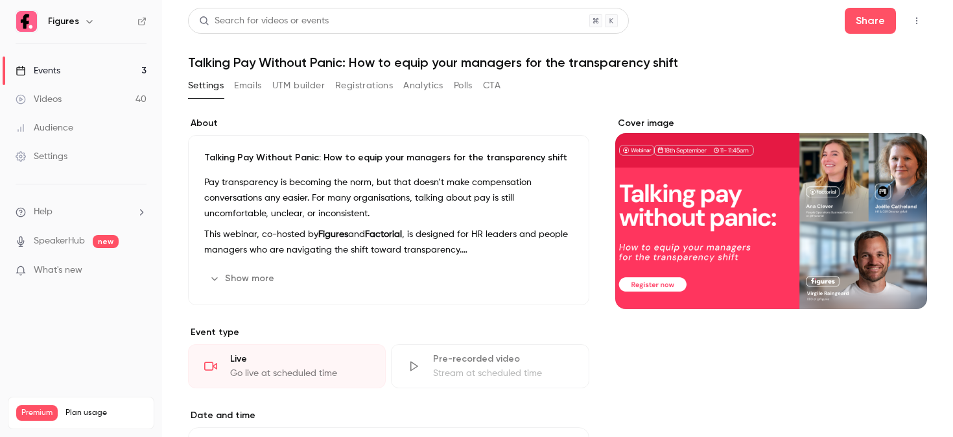
click at [348, 82] on button "Registrations" at bounding box center [364, 85] width 58 height 21
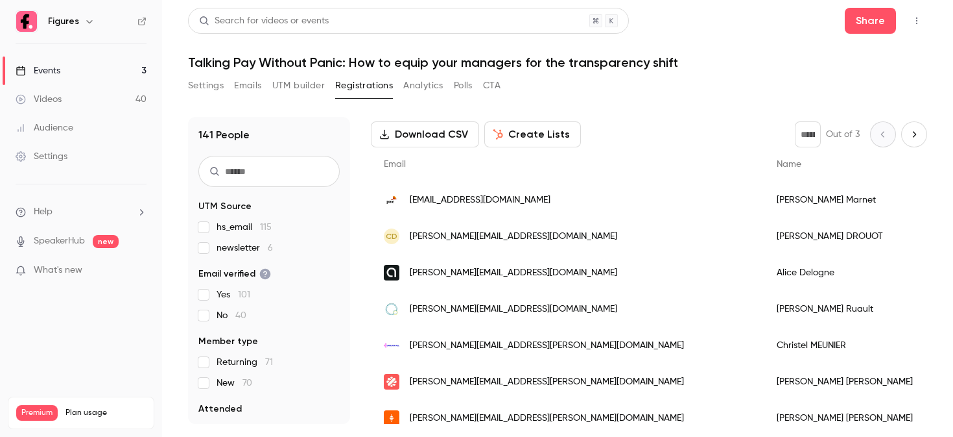
scroll to position [60, 0]
click at [518, 199] on div "[EMAIL_ADDRESS][DOMAIN_NAME]" at bounding box center [567, 199] width 393 height 36
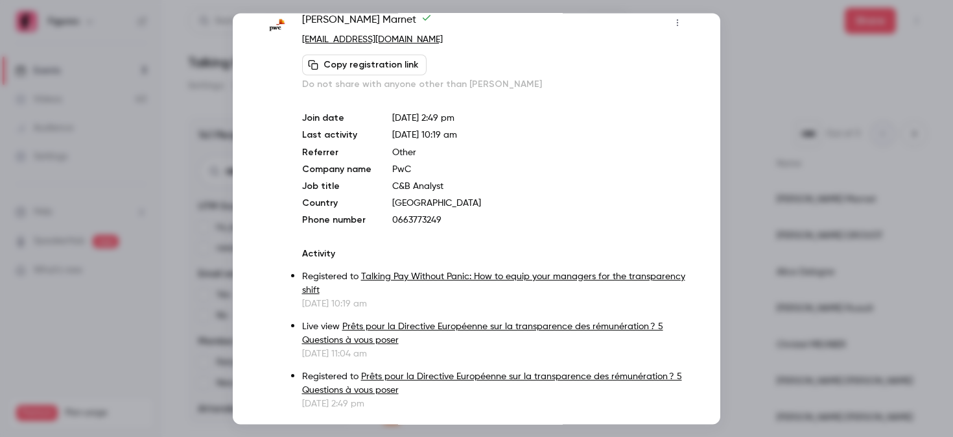
scroll to position [38, 0]
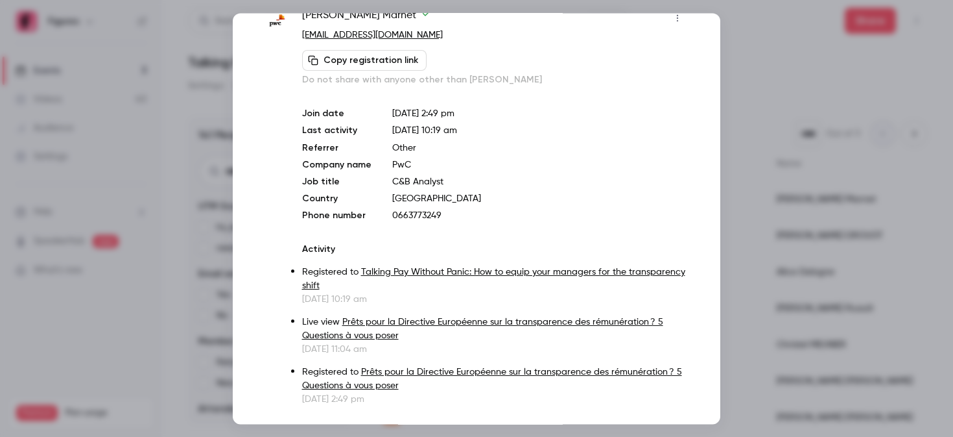
click at [790, 210] on div at bounding box center [476, 218] width 953 height 437
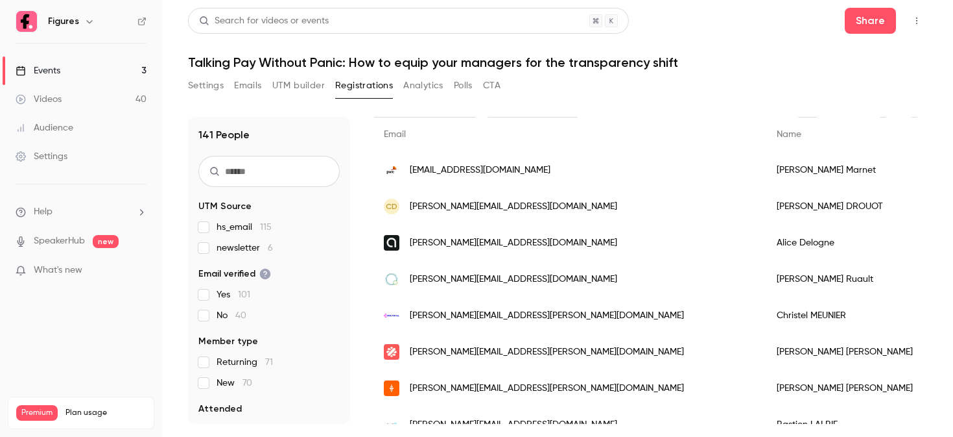
scroll to position [93, 0]
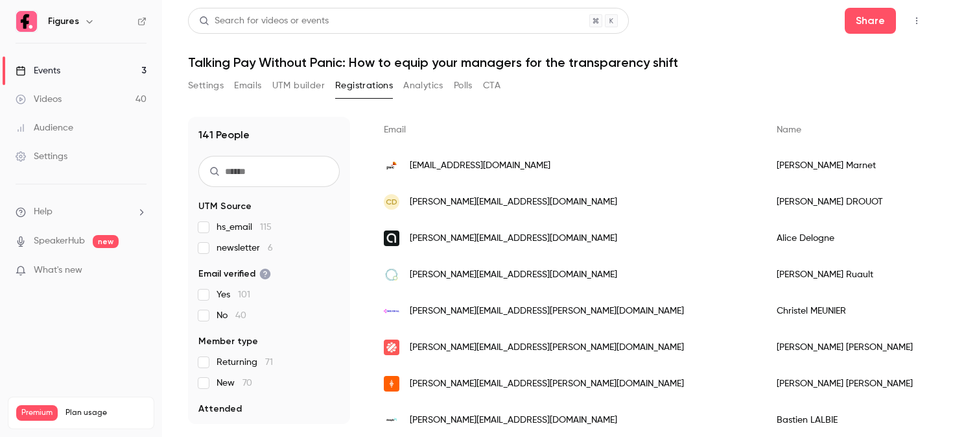
click at [521, 213] on div "CD [PERSON_NAME][EMAIL_ADDRESS][DOMAIN_NAME]" at bounding box center [567, 202] width 393 height 36
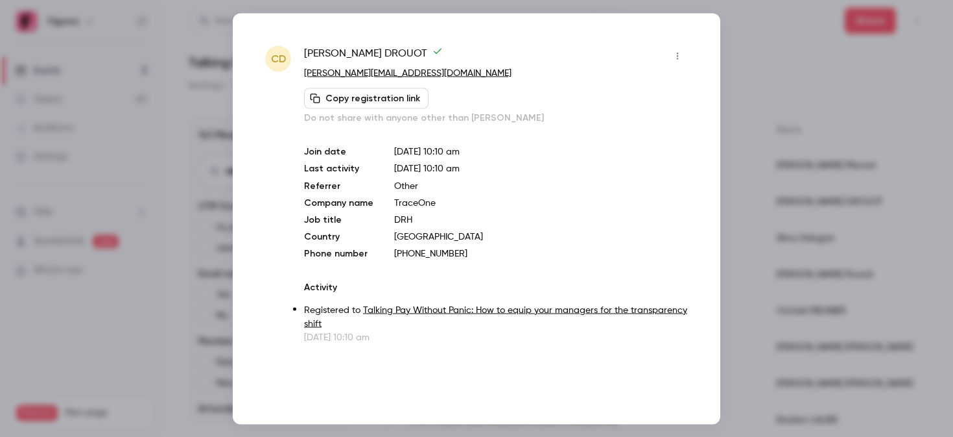
click at [777, 218] on div at bounding box center [476, 218] width 953 height 437
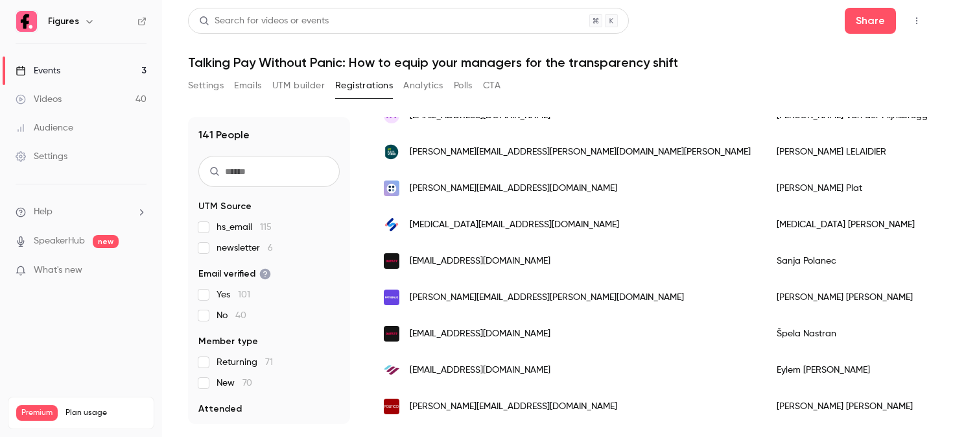
scroll to position [0, 0]
